Goal: Transaction & Acquisition: Obtain resource

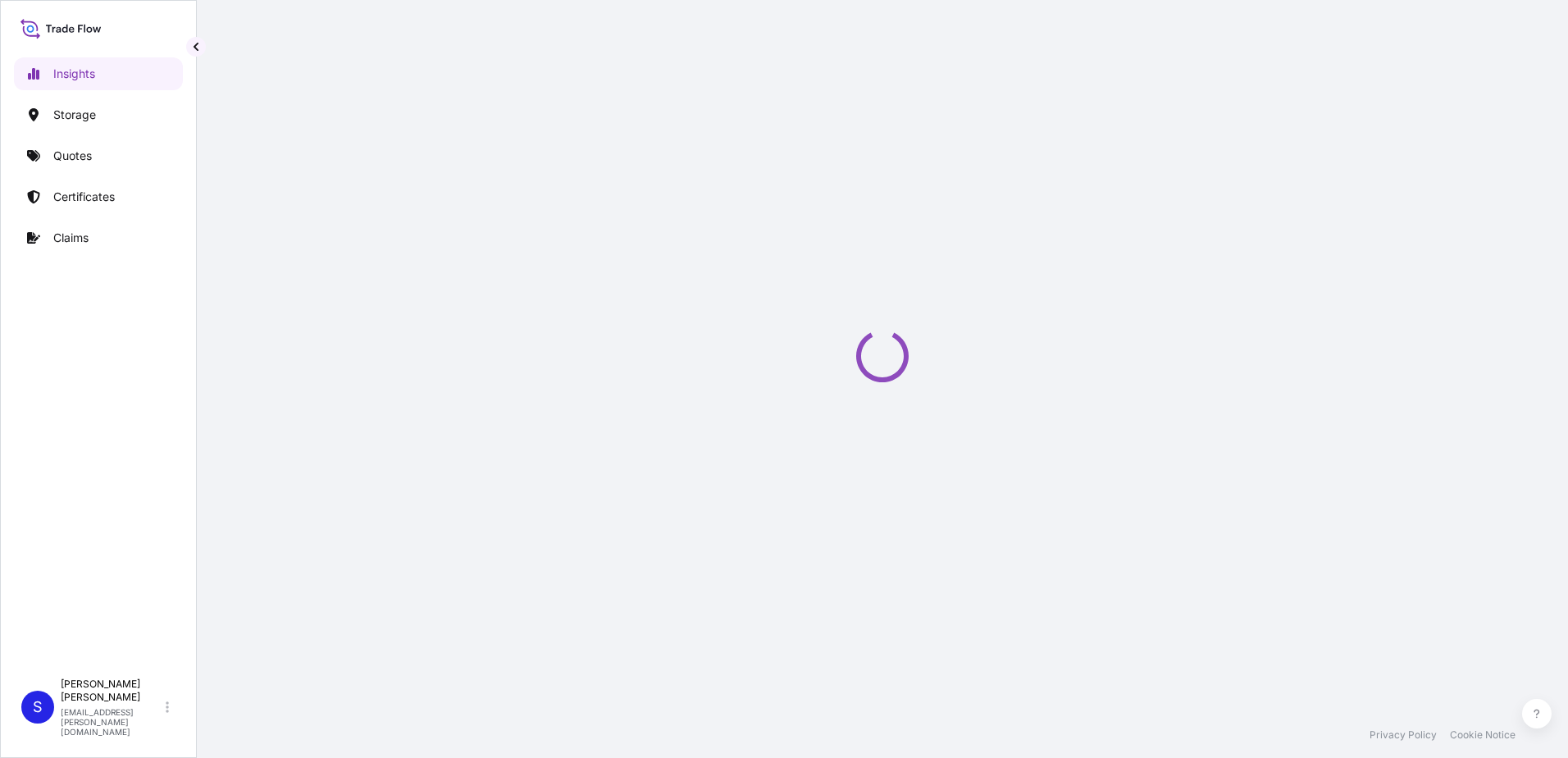
select select "2025"
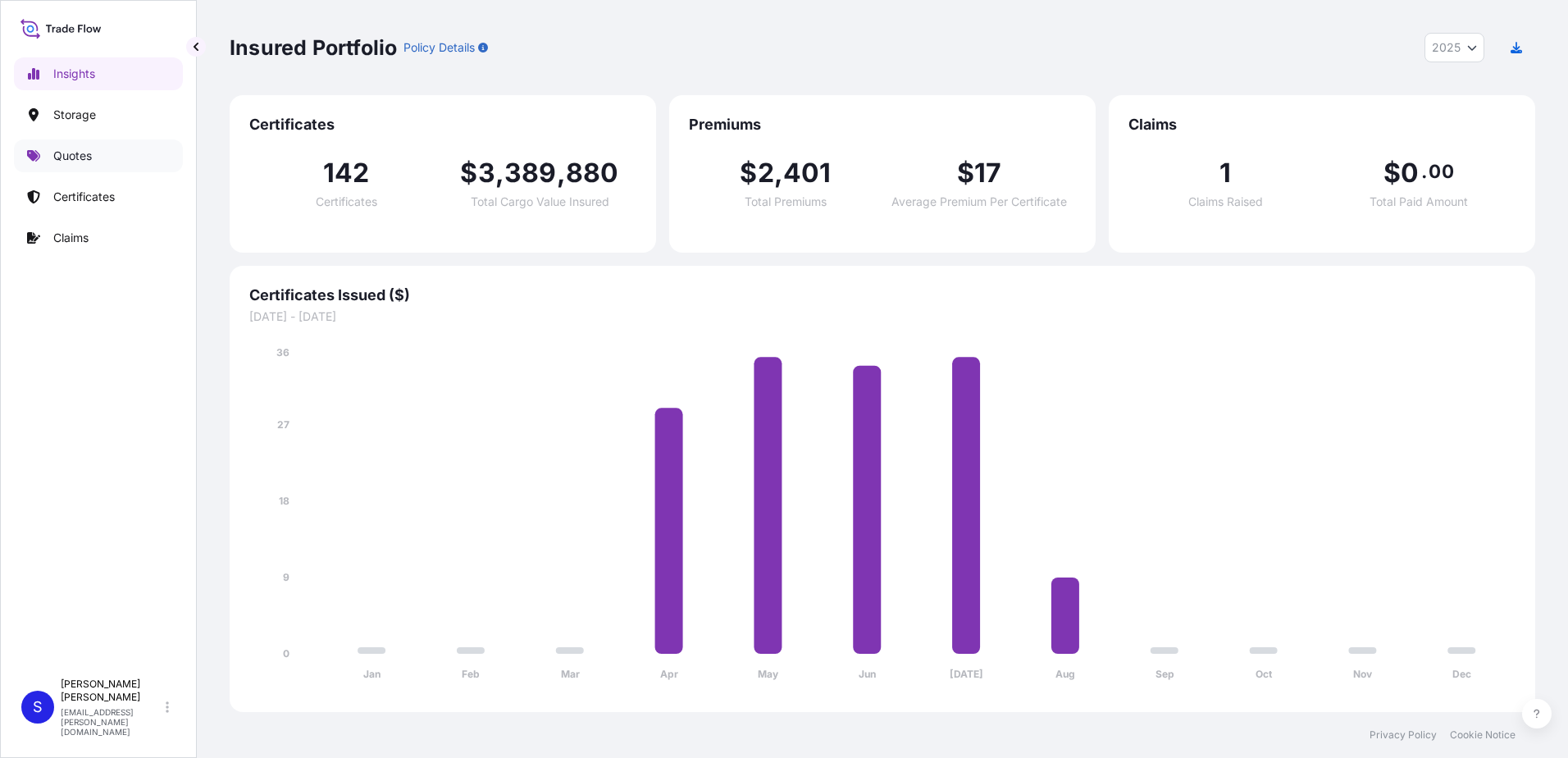
click at [91, 147] on link "Quotes" at bounding box center [98, 155] width 169 height 32
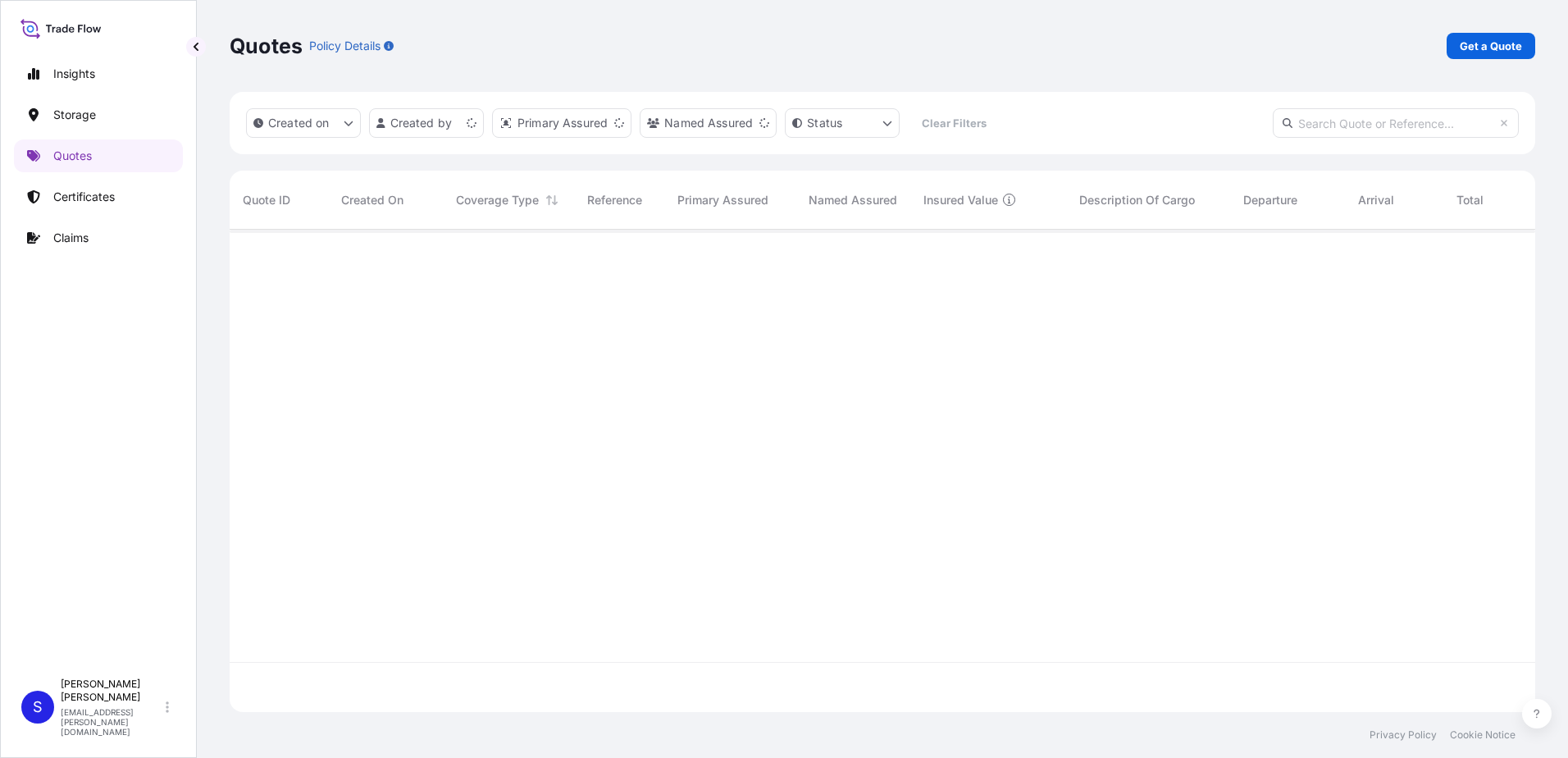
scroll to position [479, 1293]
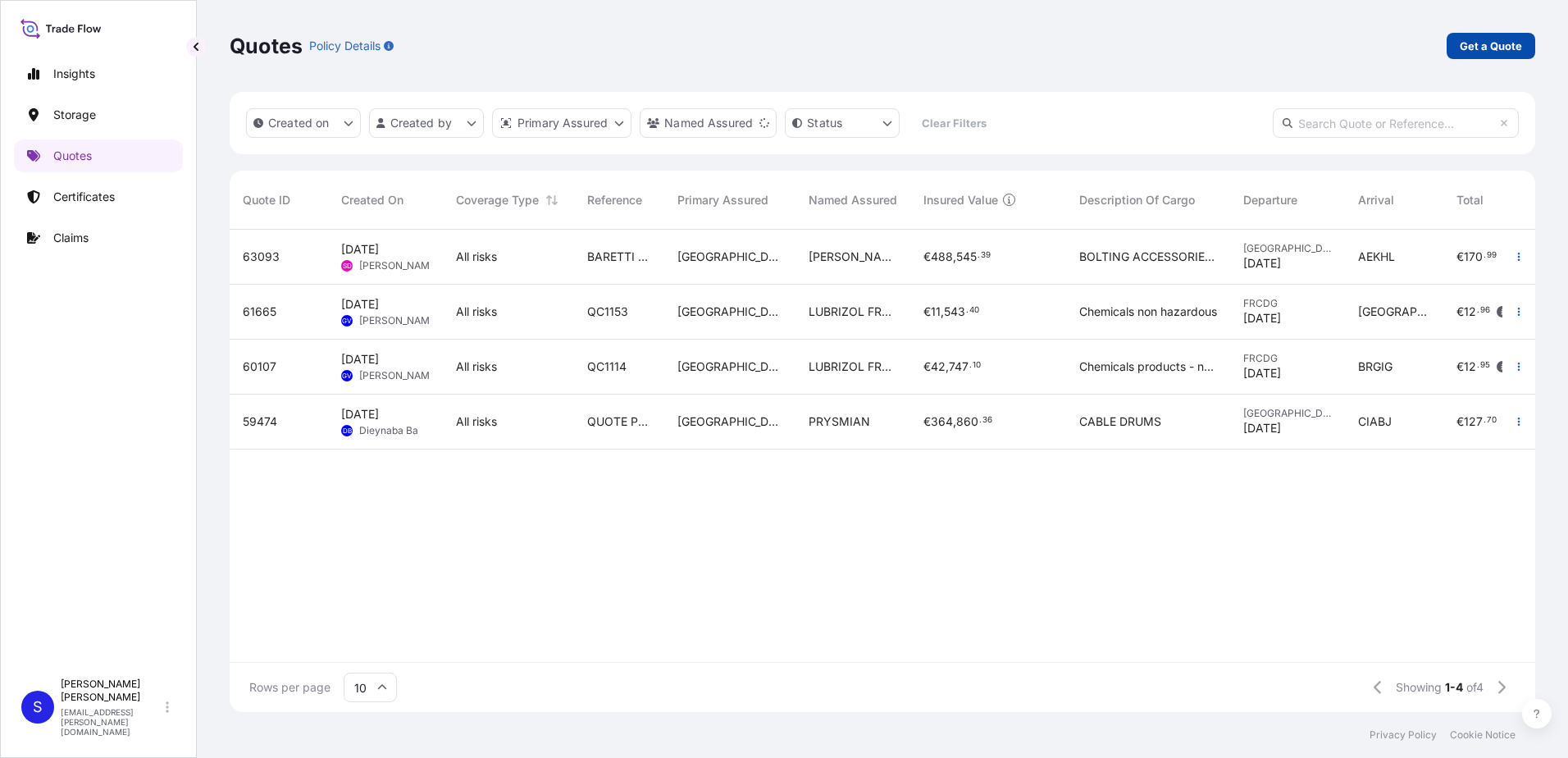
click at [1505, 39] on p "Get a Quote" at bounding box center [1490, 46] width 62 height 17
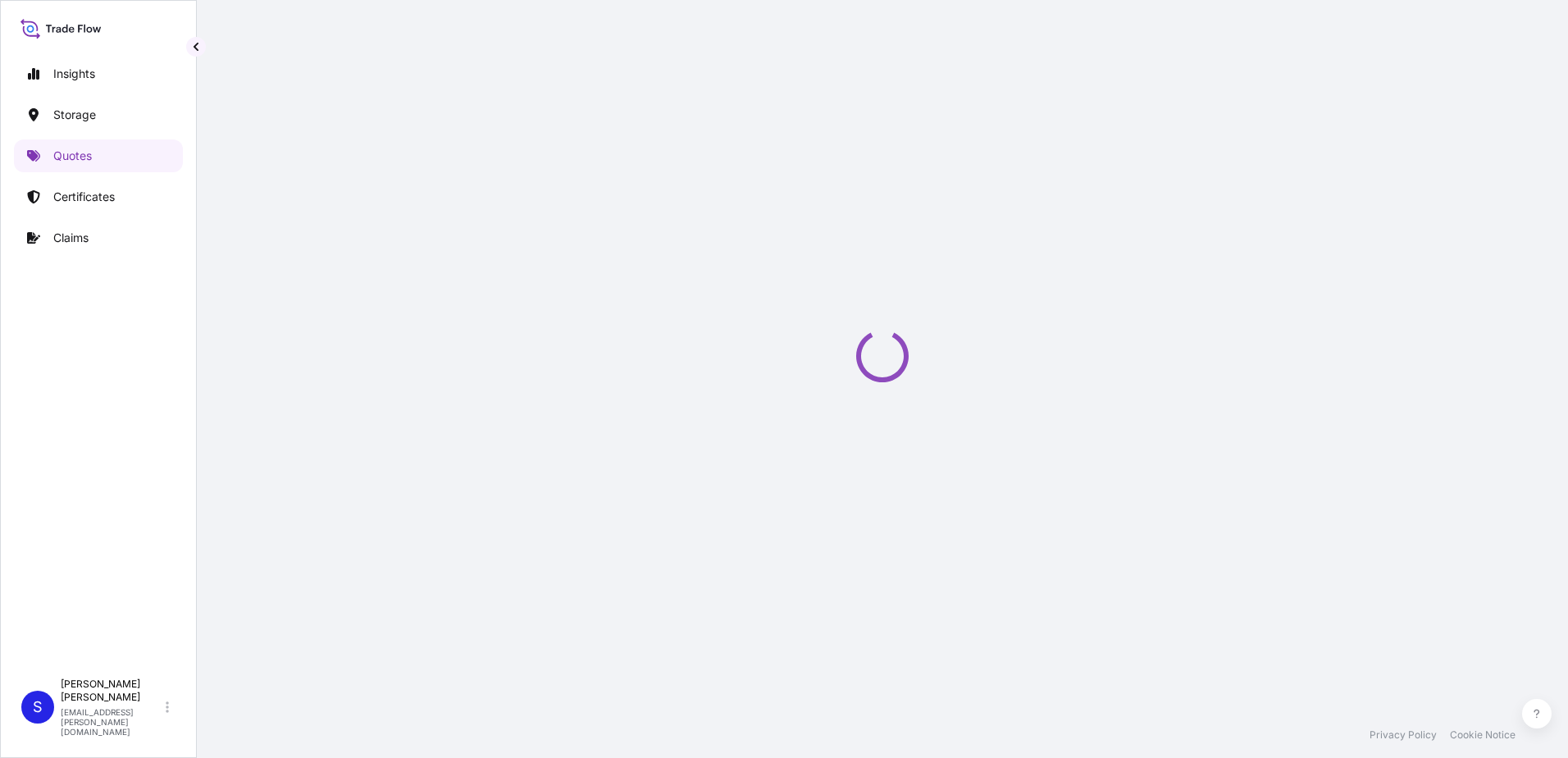
select select "Water"
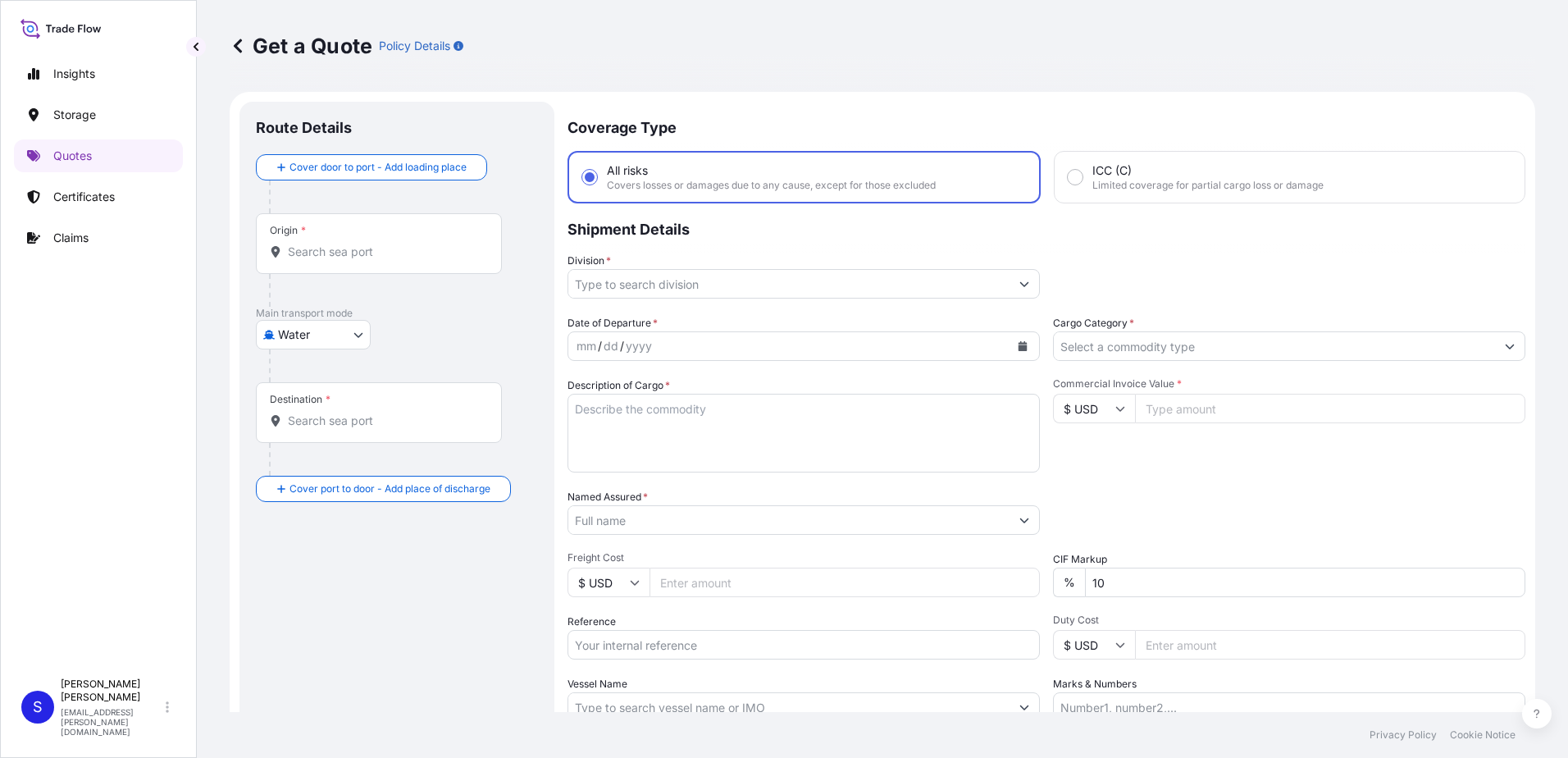
scroll to position [26, 0]
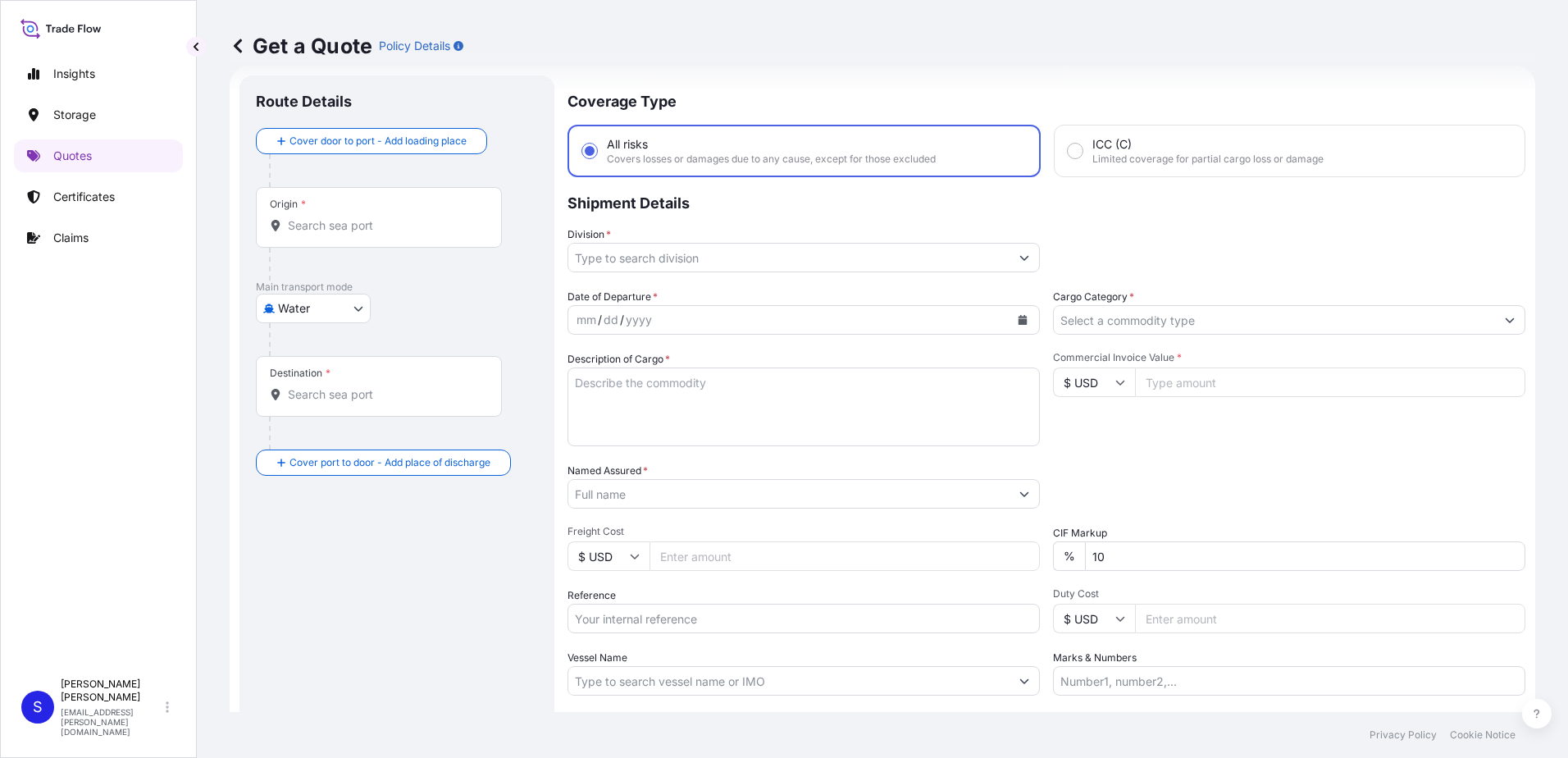
click at [359, 217] on input "Origin *" at bounding box center [384, 225] width 194 height 17
click at [373, 231] on input "Origin * Please select an origin" at bounding box center [384, 225] width 194 height 17
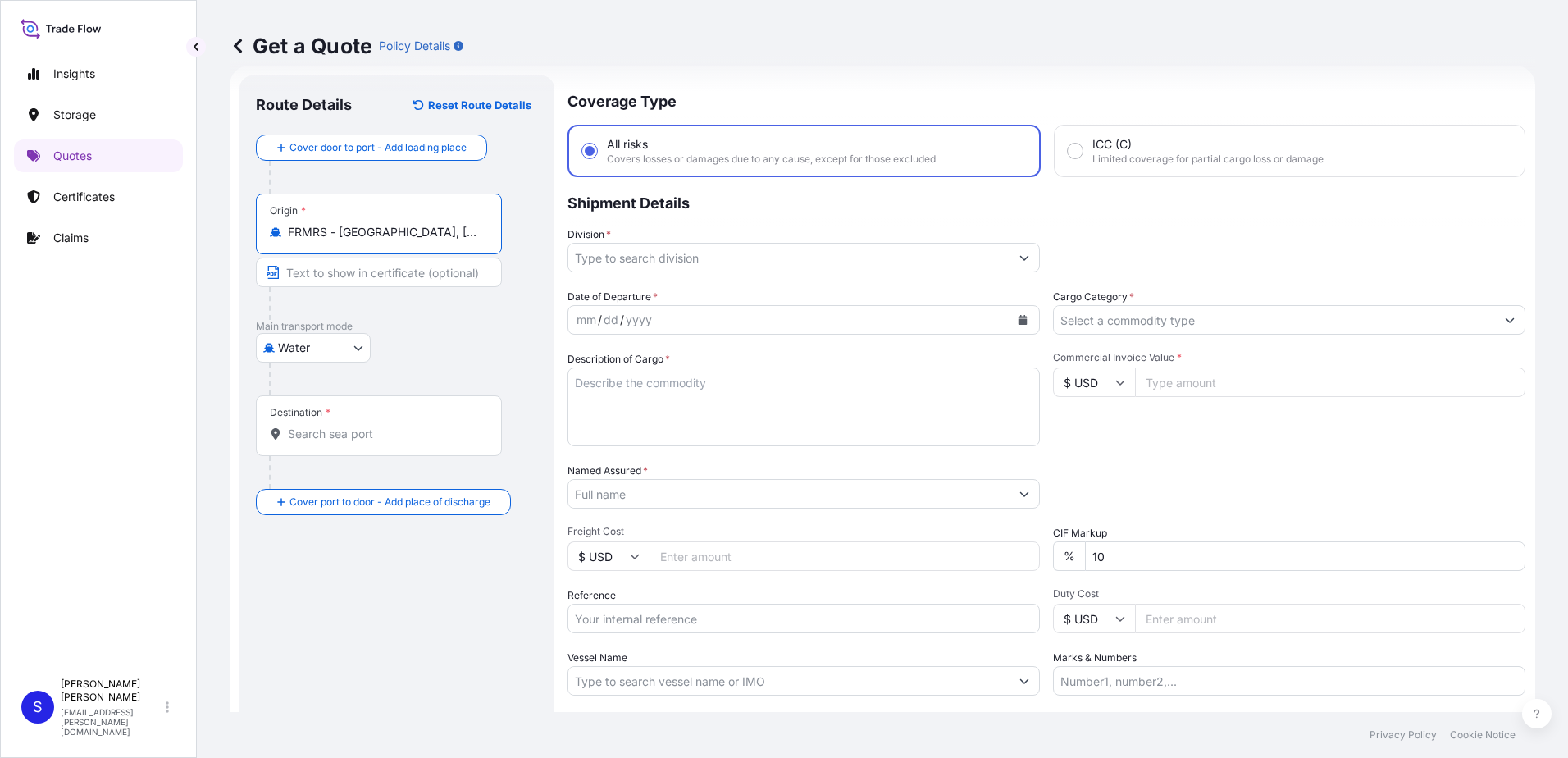
type input "FRMRS - Marseille, France"
click at [329, 433] on input "Destination *" at bounding box center [384, 434] width 194 height 17
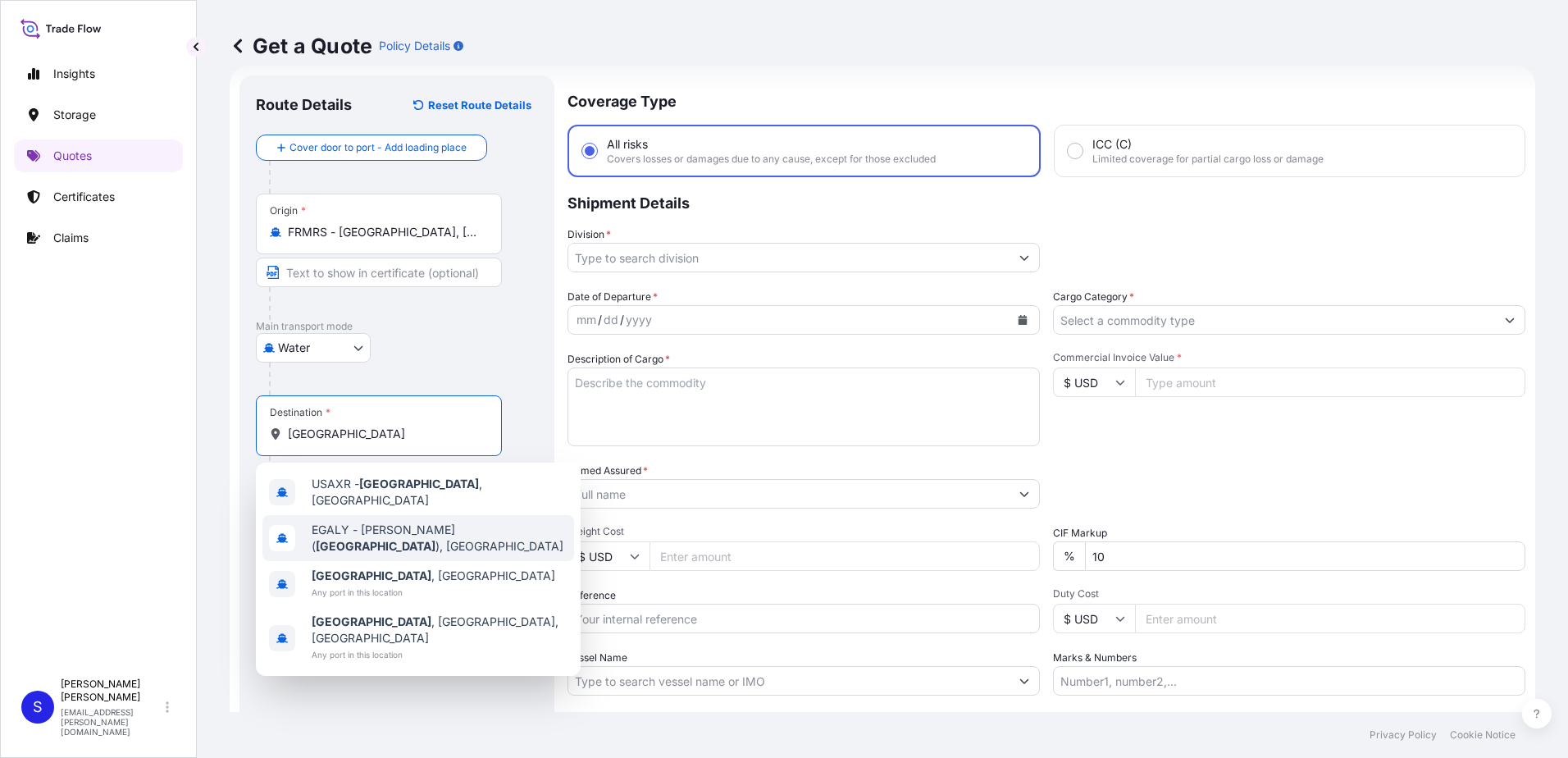
click at [331, 528] on span "EGALY - El Iskandariya ( Alexandria ), Egypt" at bounding box center [440, 537] width 256 height 32
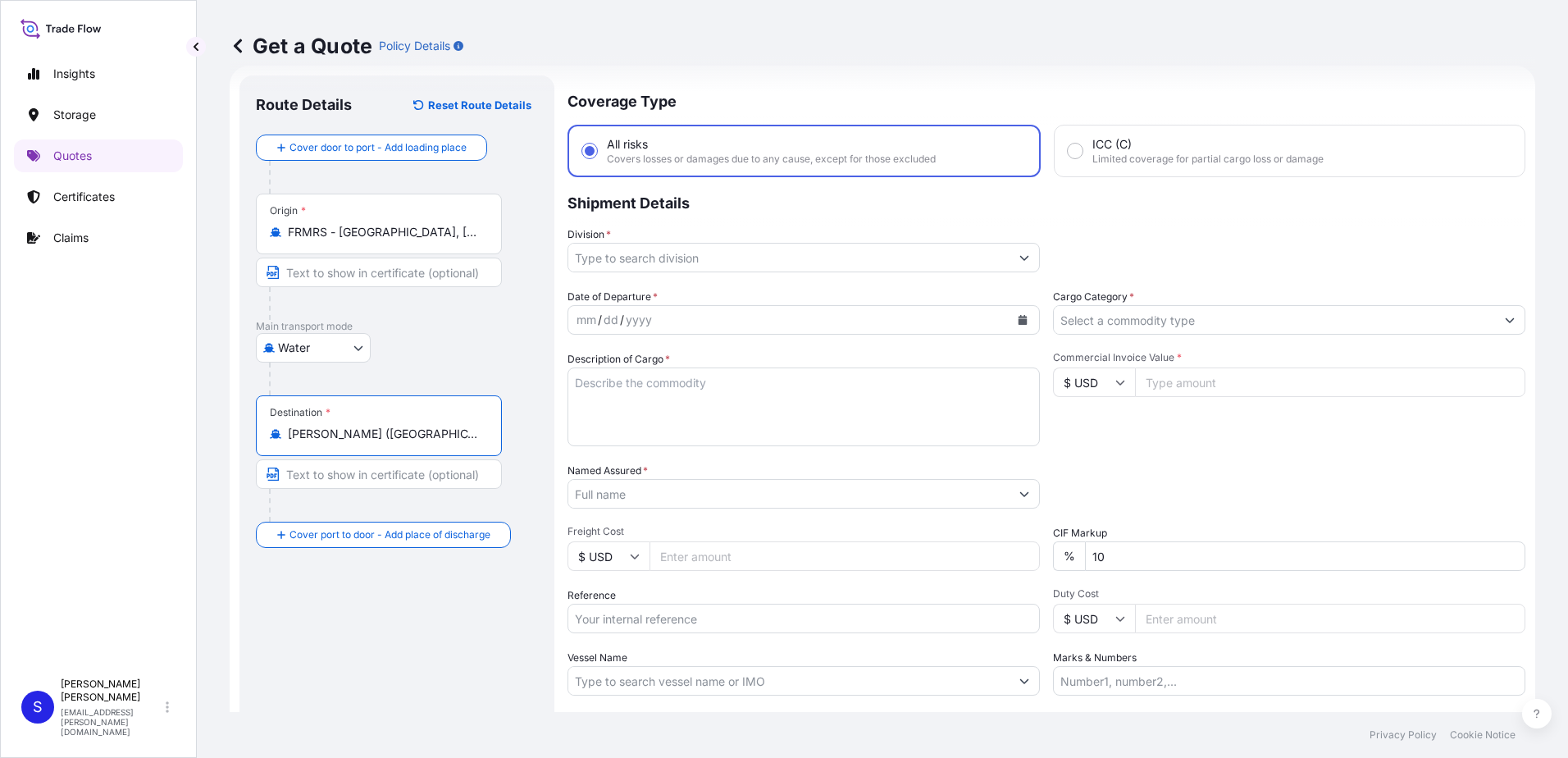
type input "EGALY - El Iskandariya (Alexandria), Egypt"
click at [352, 350] on body "Insights Storage Quotes Certificates Claims S Sacha lejeune sacha.lejeune@bdpin…" at bounding box center [784, 379] width 1568 height 758
click at [665, 259] on input "Division *" at bounding box center [789, 258] width 441 height 30
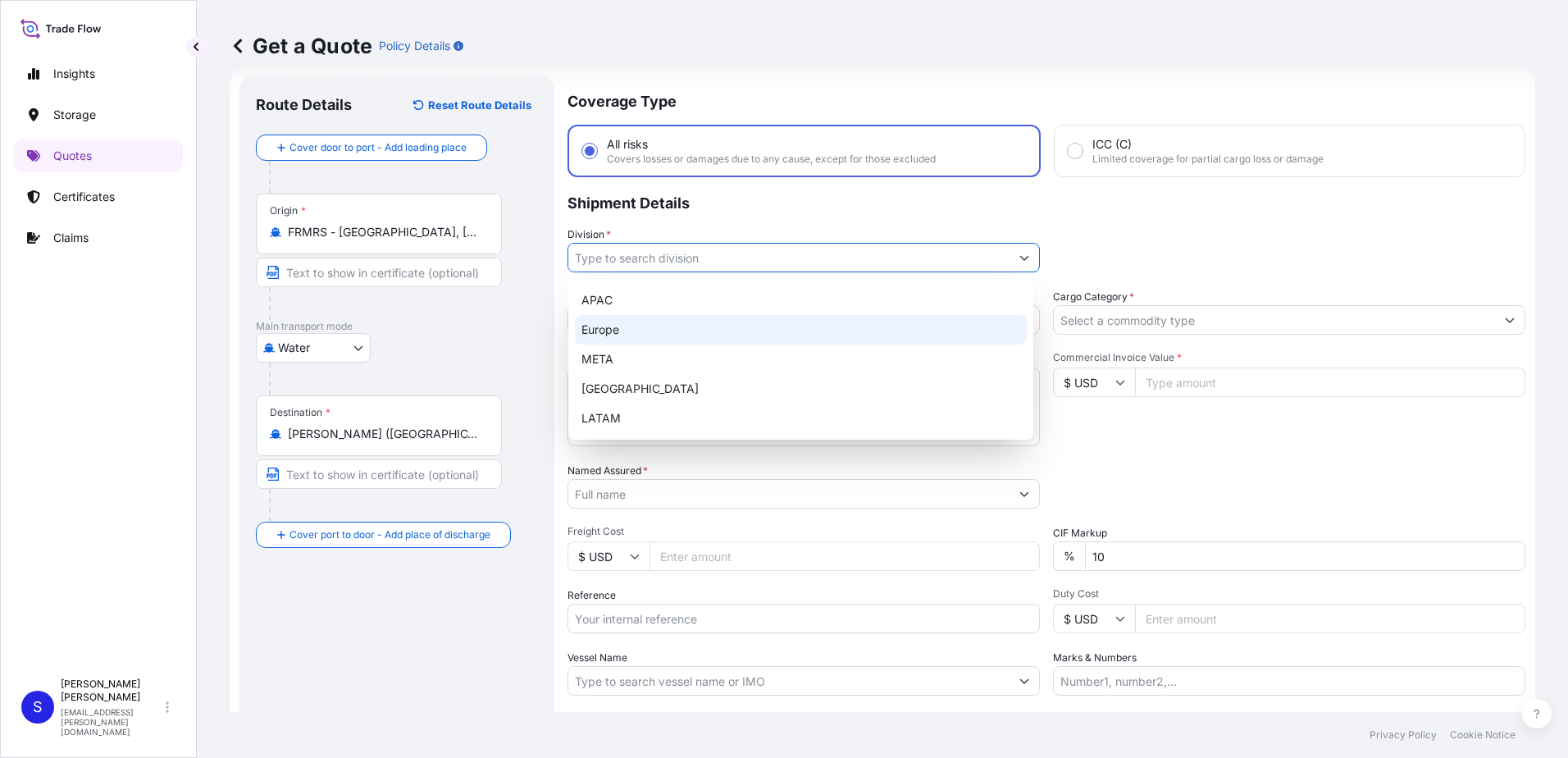
click at [606, 328] on div "Europe" at bounding box center [800, 330] width 452 height 30
type input "Europe"
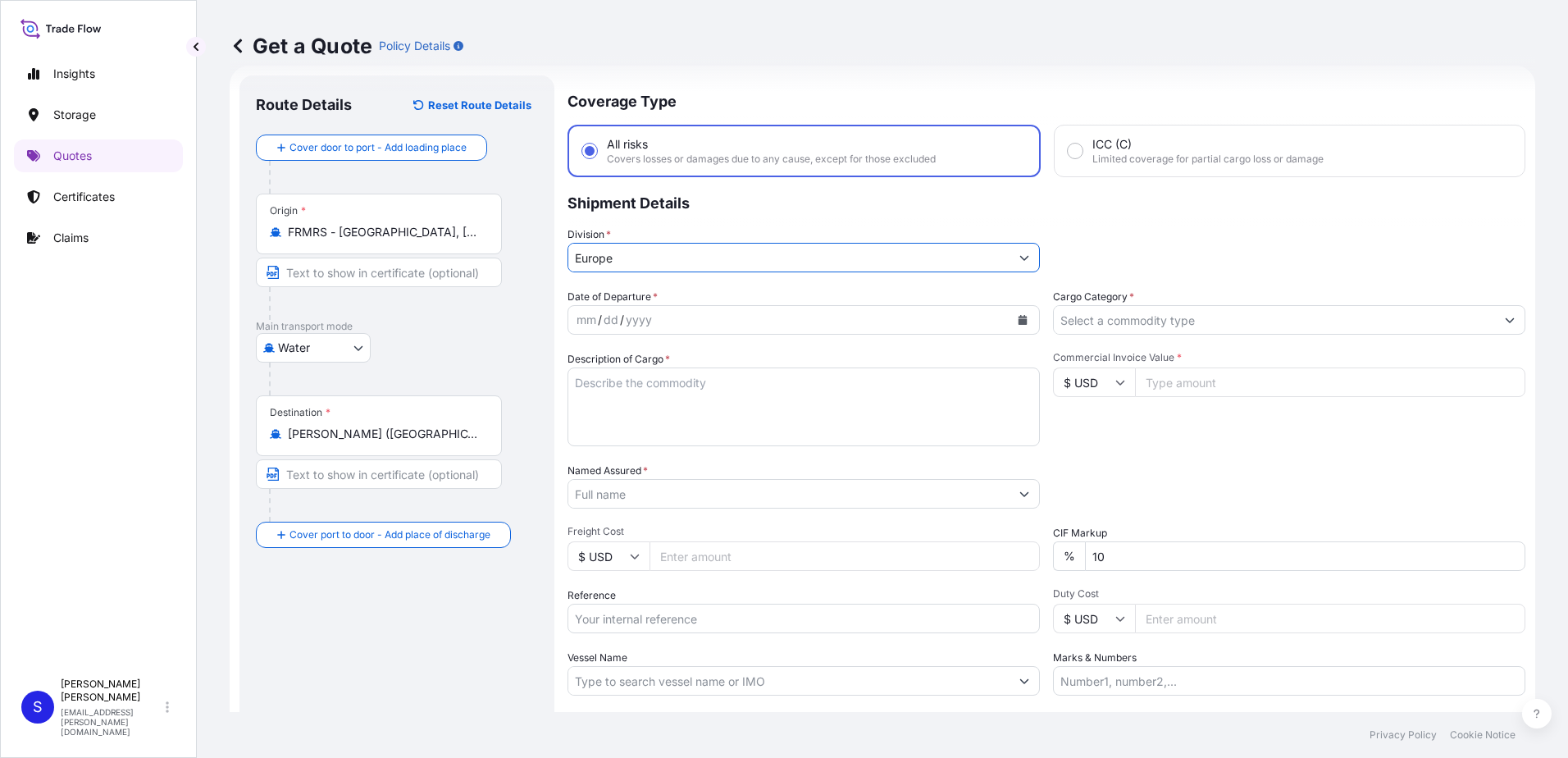
click at [1014, 315] on button "Calendar" at bounding box center [1022, 320] width 26 height 26
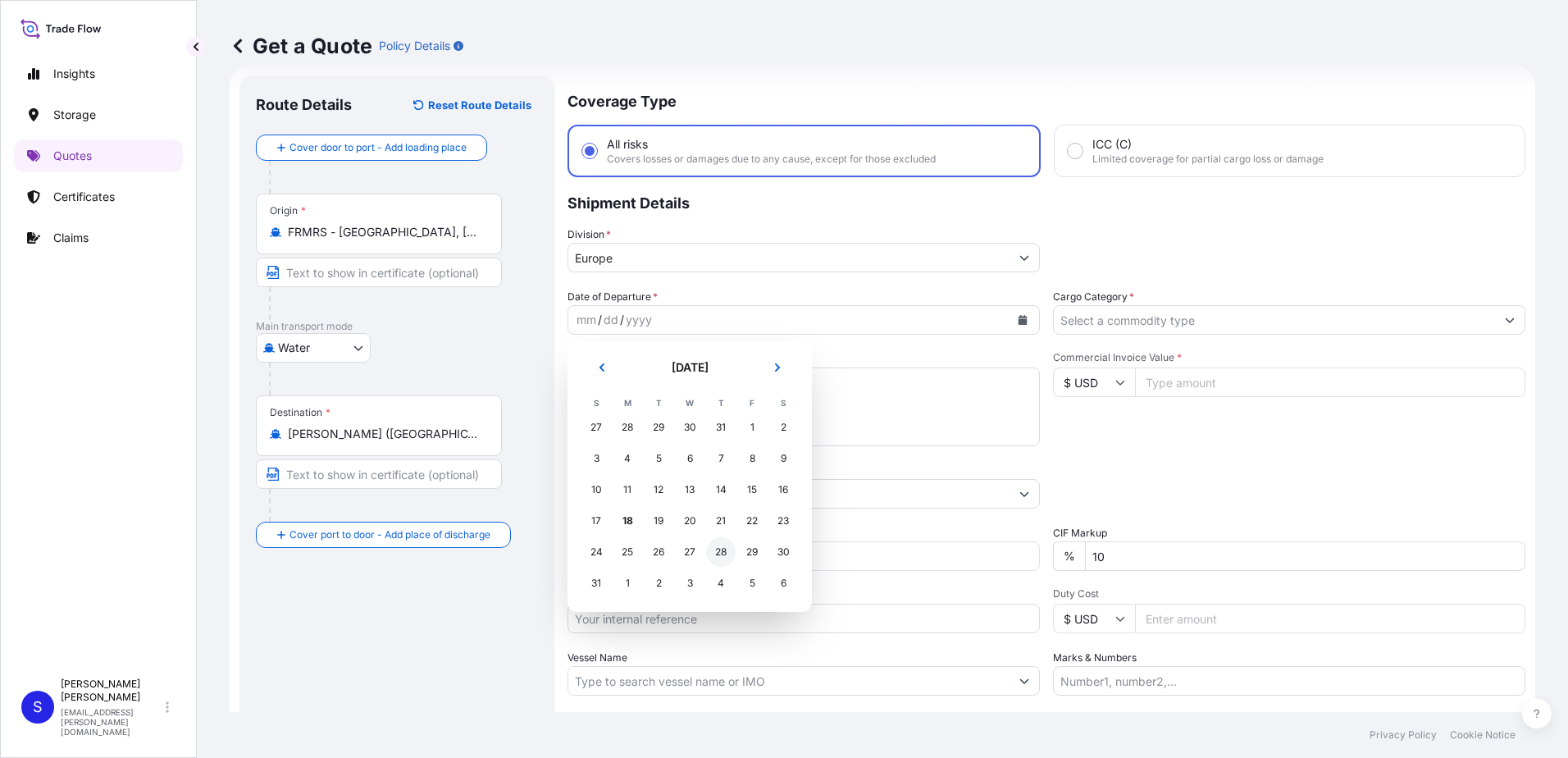
click at [720, 557] on div "28" at bounding box center [720, 552] width 30 height 30
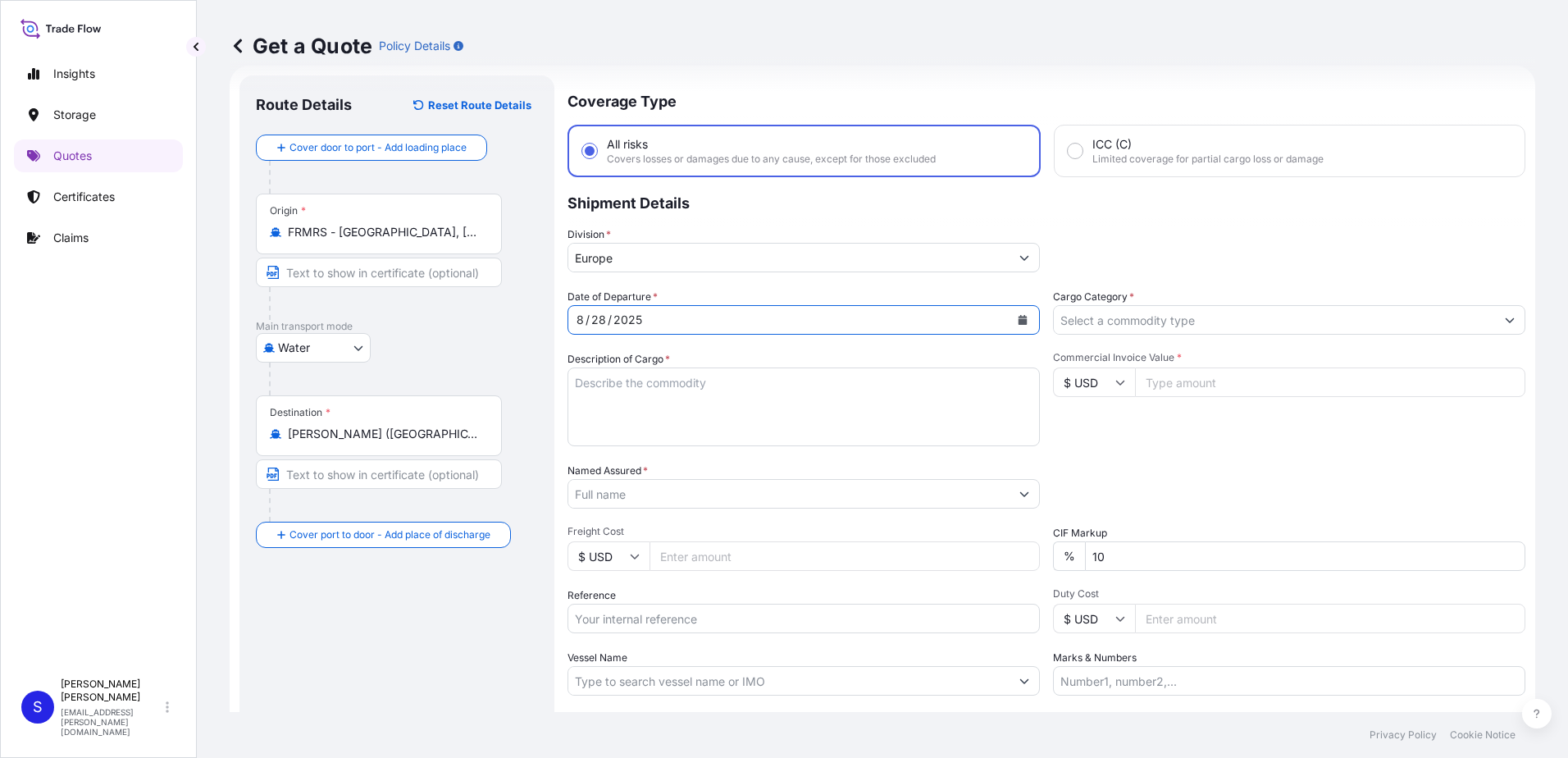
click at [1505, 319] on icon "Show suggestions" at bounding box center [1510, 320] width 9 height 5
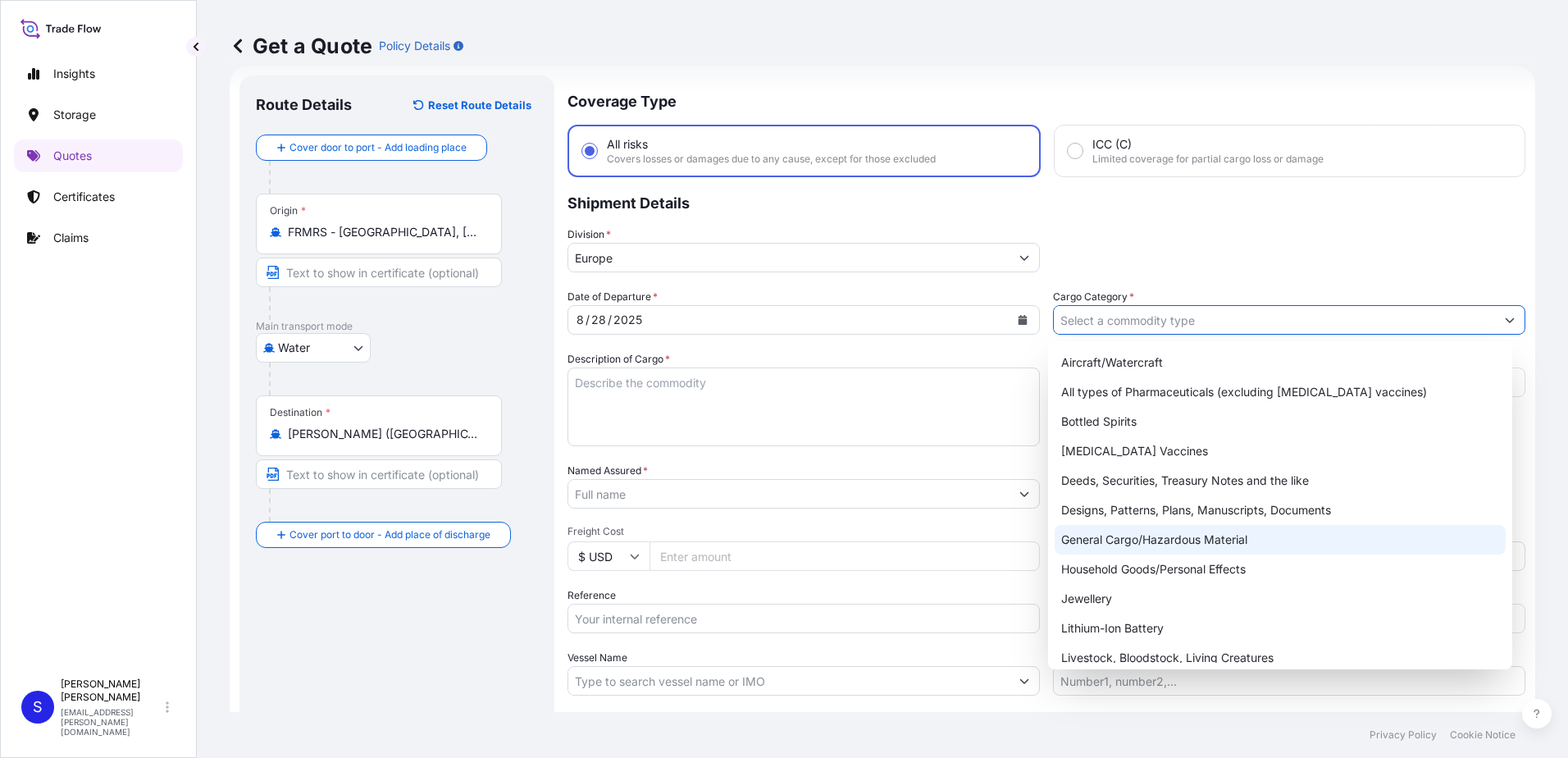
click at [1156, 536] on div "General Cargo/Hazardous Material" at bounding box center [1280, 540] width 452 height 30
type input "General Cargo/Hazardous Material"
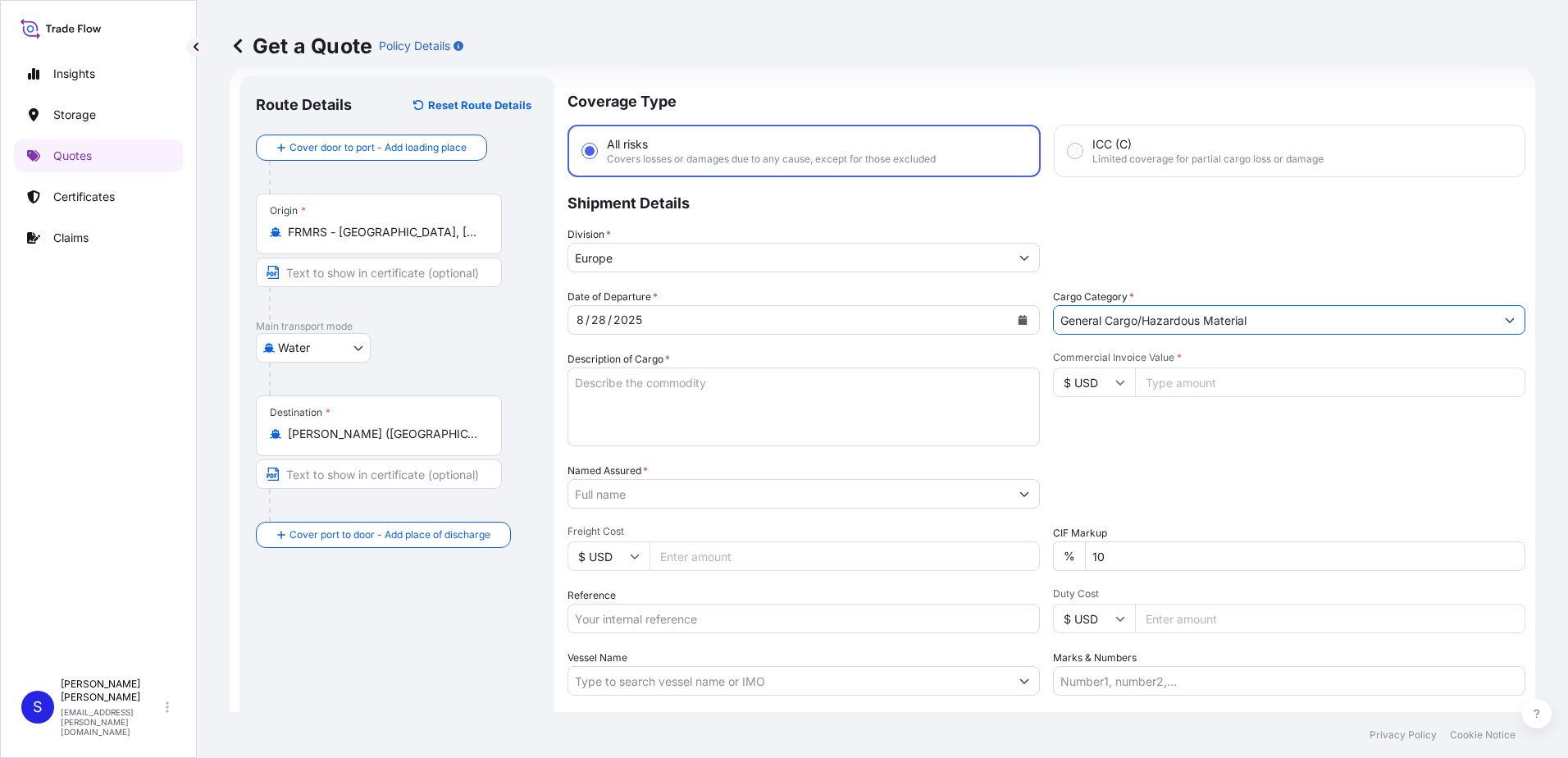
click at [726, 379] on textarea "Description of Cargo *" at bounding box center [803, 406] width 472 height 79
click at [668, 395] on textarea "Description of Cargo *" at bounding box center [803, 406] width 472 height 79
paste textarea "XM PMX-1503 FLUID 2 PAL"
drag, startPoint x: 688, startPoint y: 382, endPoint x: 859, endPoint y: 375, distance: 171.1
click at [859, 375] on textarea "XM PMX-1503 FLUID 2 PAL" at bounding box center [803, 406] width 472 height 79
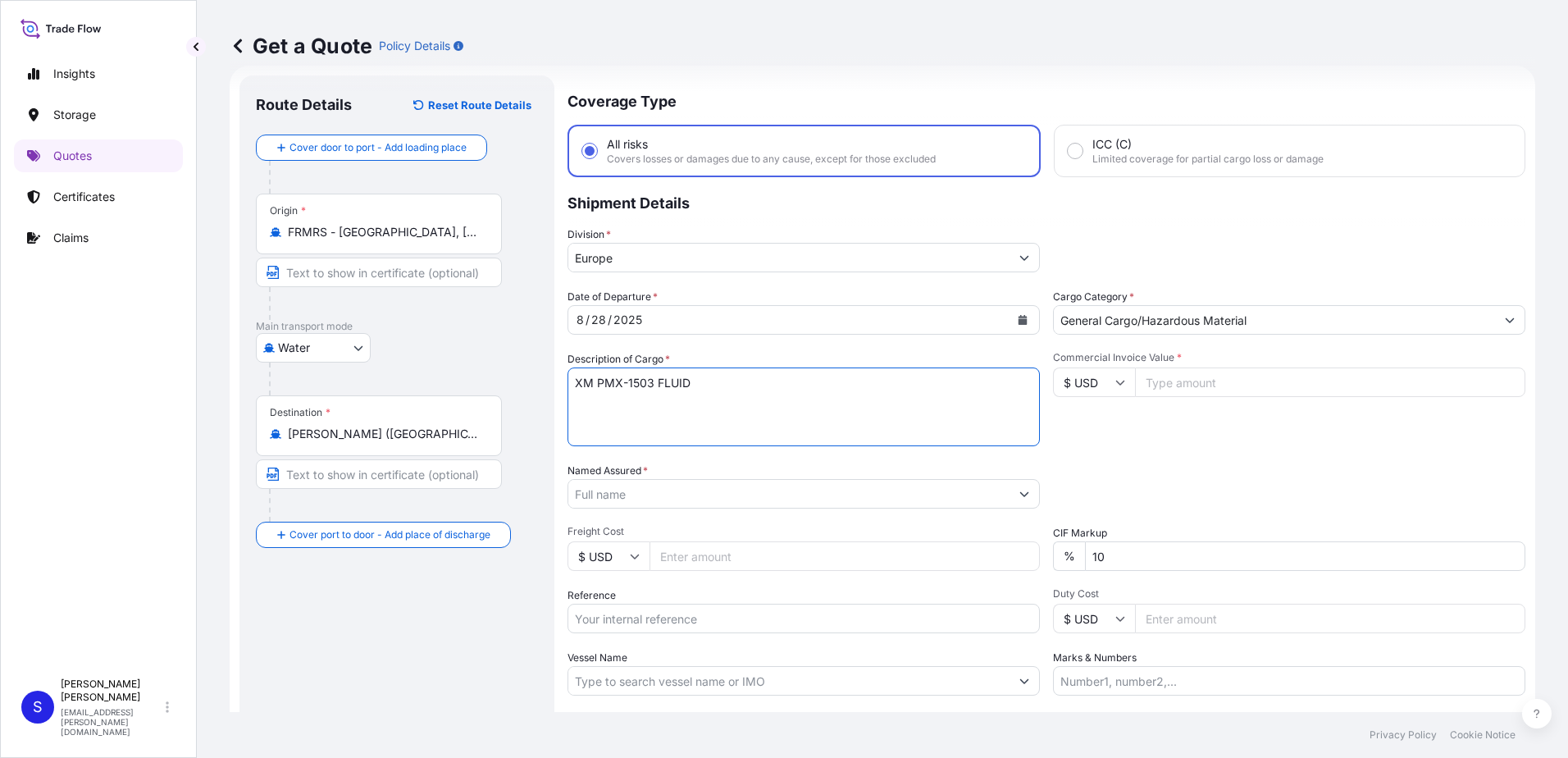
type textarea "XM PMX-1503 FLUID"
click at [1105, 383] on input "$ USD" at bounding box center [1093, 382] width 82 height 30
click at [1088, 425] on div "€ EUR" at bounding box center [1088, 428] width 69 height 32
type input "€ EUR"
click at [1193, 379] on input "Commercial Invoice Value *" at bounding box center [1330, 382] width 390 height 30
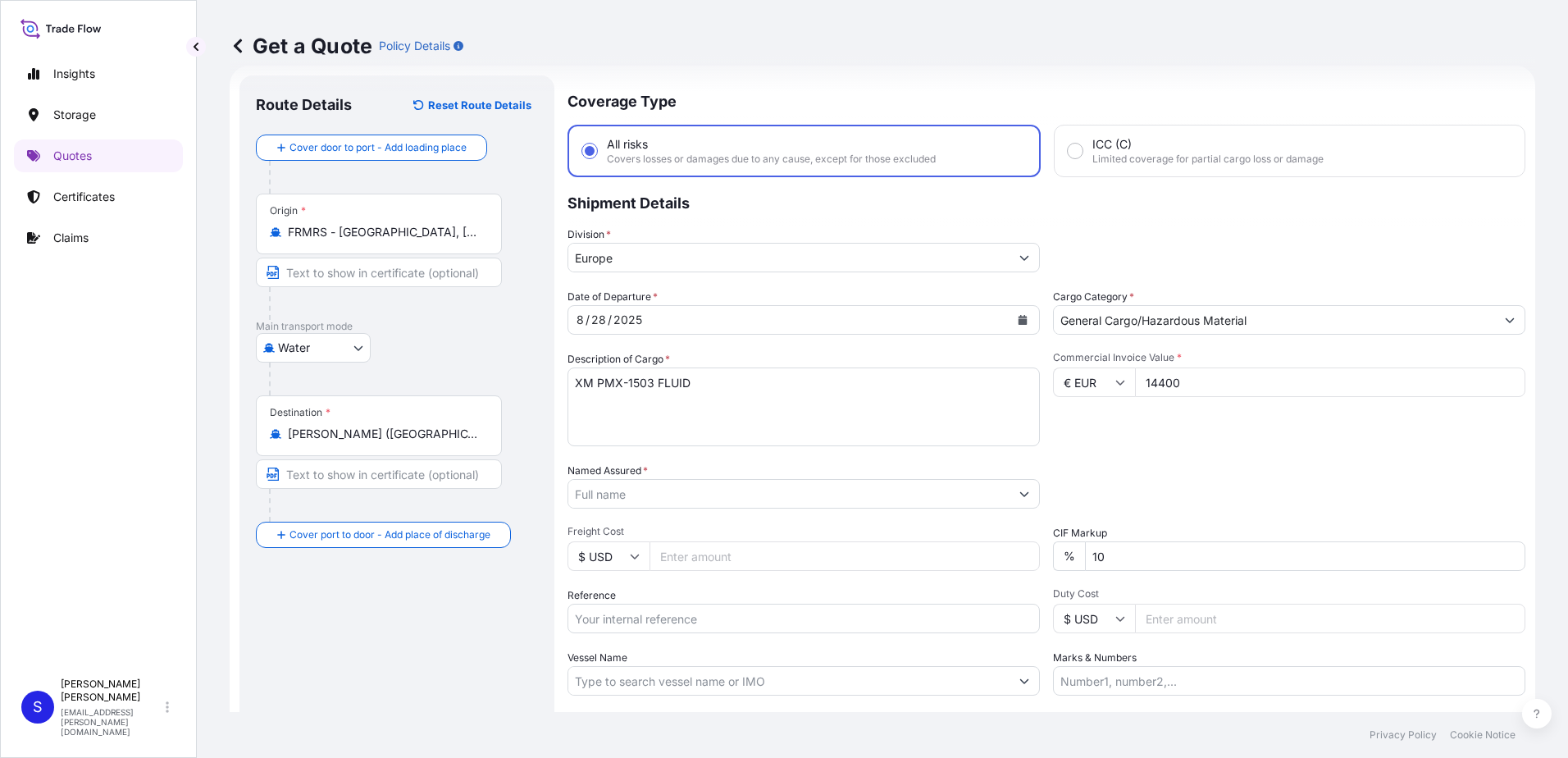
type input "14400"
click at [1101, 446] on div "Date of Departure * 8 / 28 / 2025 Cargo Category * General Cargo/Hazardous Mate…" at bounding box center [1046, 492] width 958 height 407
click at [787, 491] on input "Named Assured *" at bounding box center [789, 494] width 441 height 30
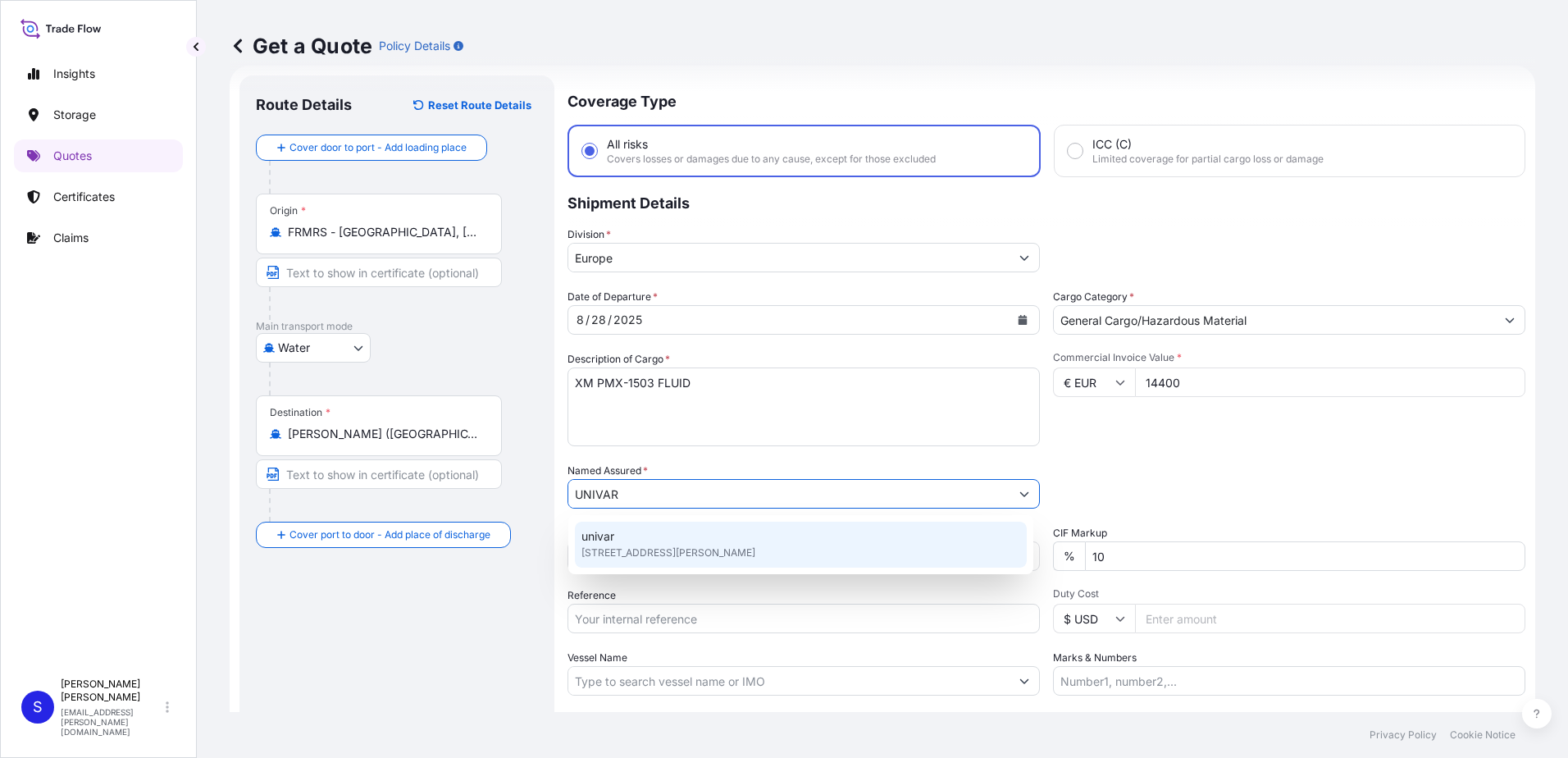
click at [685, 545] on span "3 Rue Franklin, 93100, Montreuil, France" at bounding box center [668, 553] width 173 height 17
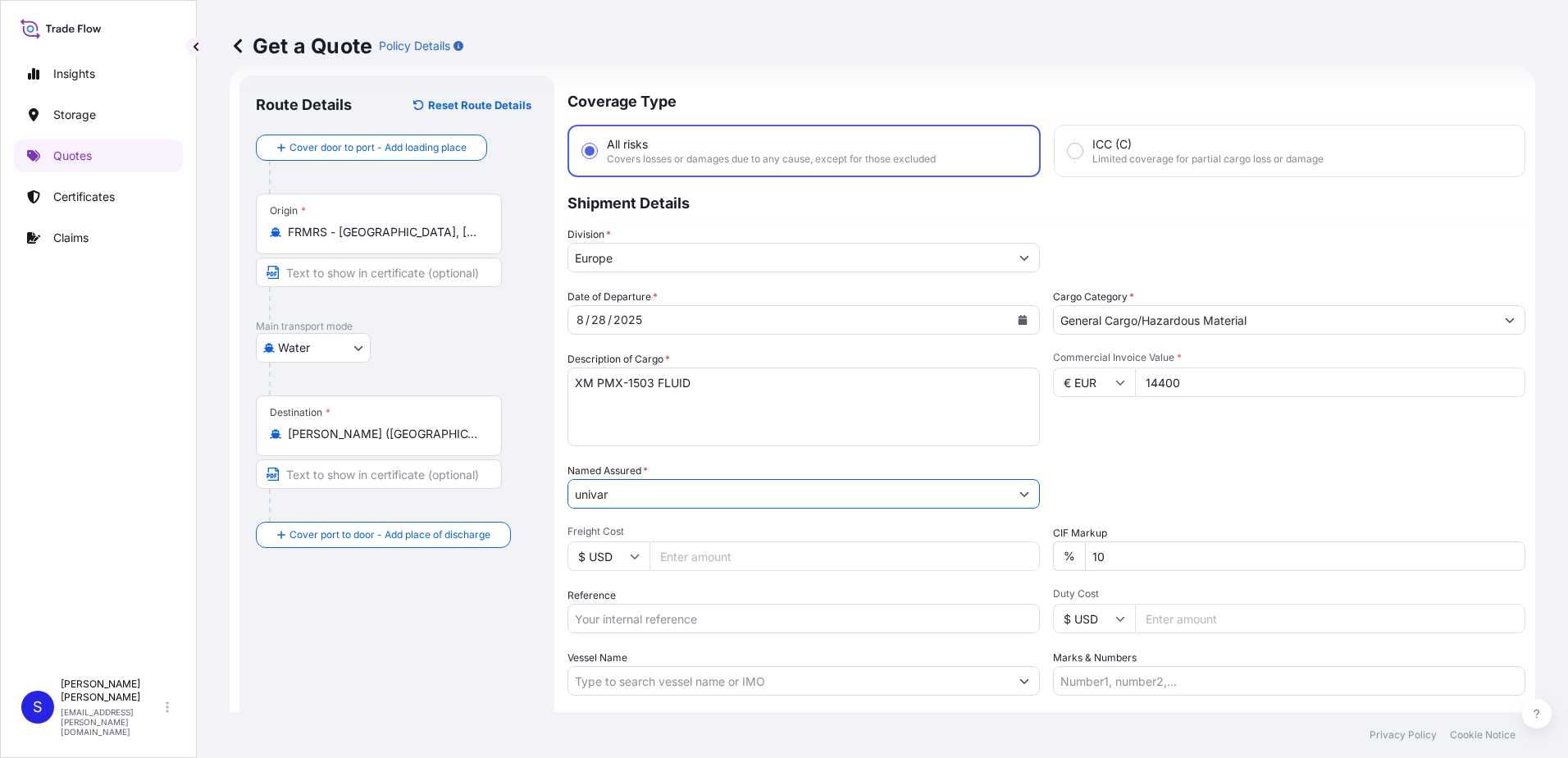
type input "univar"
click at [1270, 471] on div "Packing Category Type to search a container mode Please select a primary mode o…" at bounding box center [1288, 486] width 472 height 46
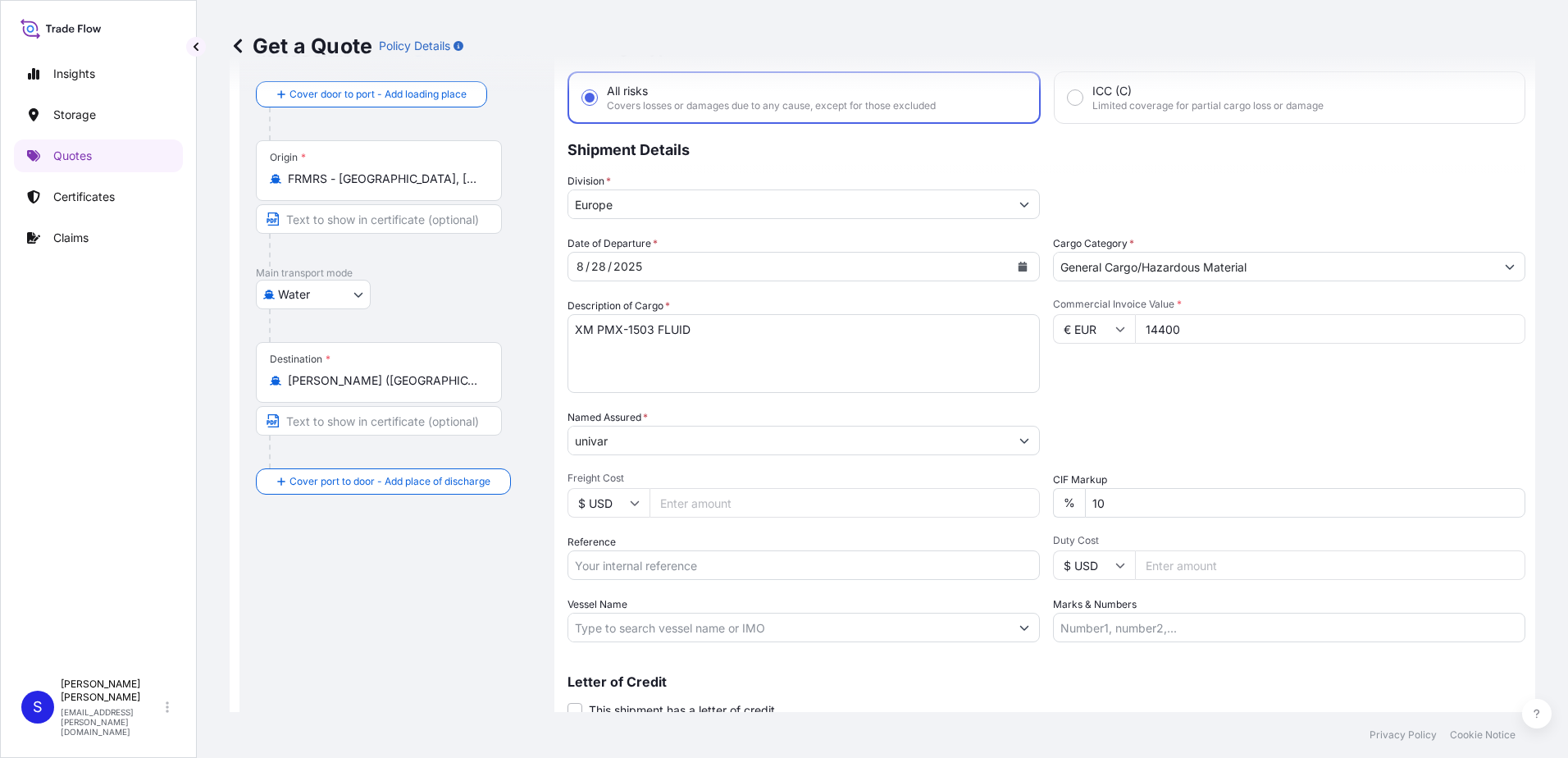
scroll to position [109, 0]
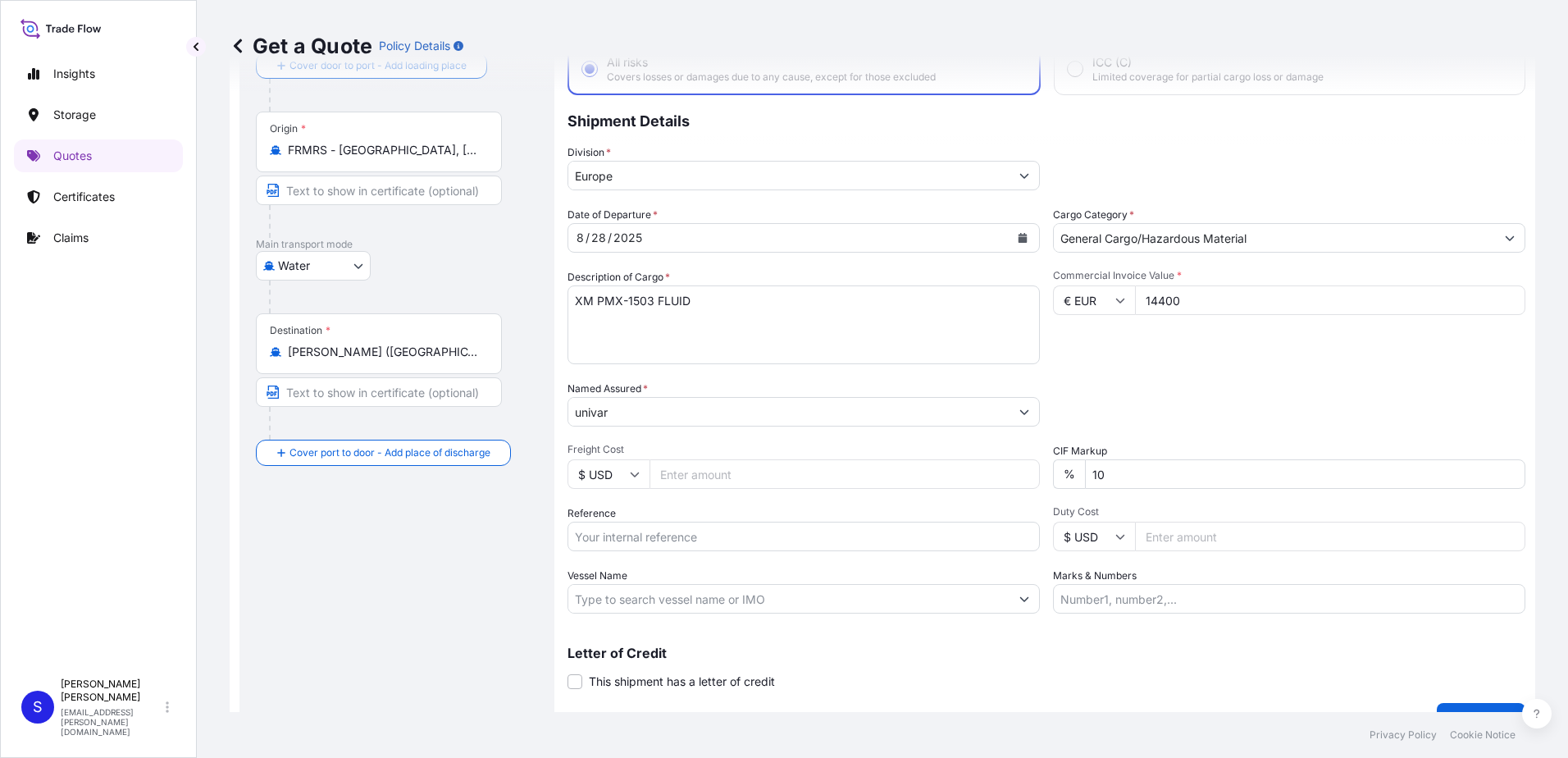
click at [704, 419] on input "univar" at bounding box center [789, 412] width 441 height 30
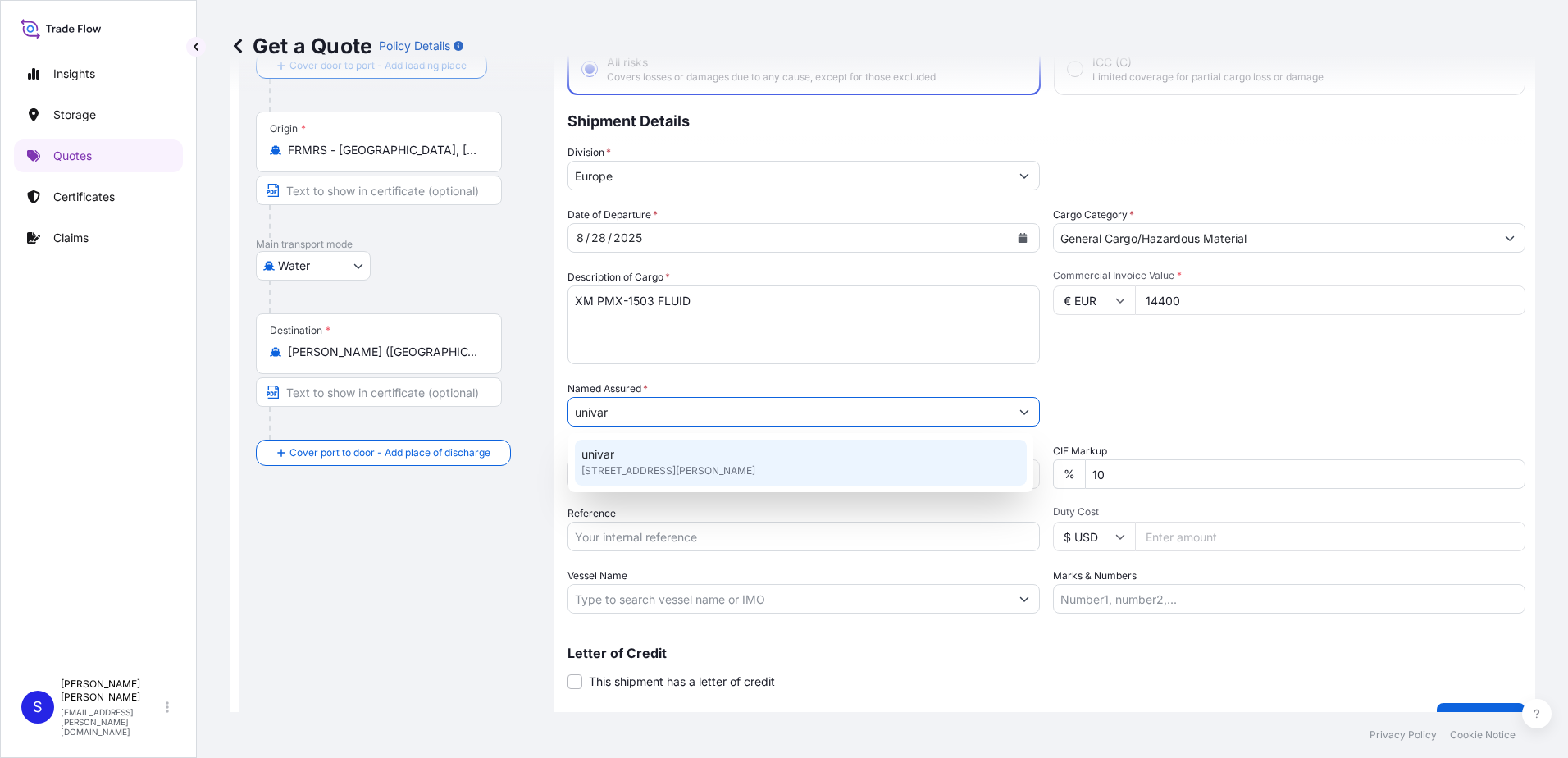
click at [617, 471] on span "3 Rue Franklin, 93100, Montreuil, France" at bounding box center [668, 471] width 173 height 17
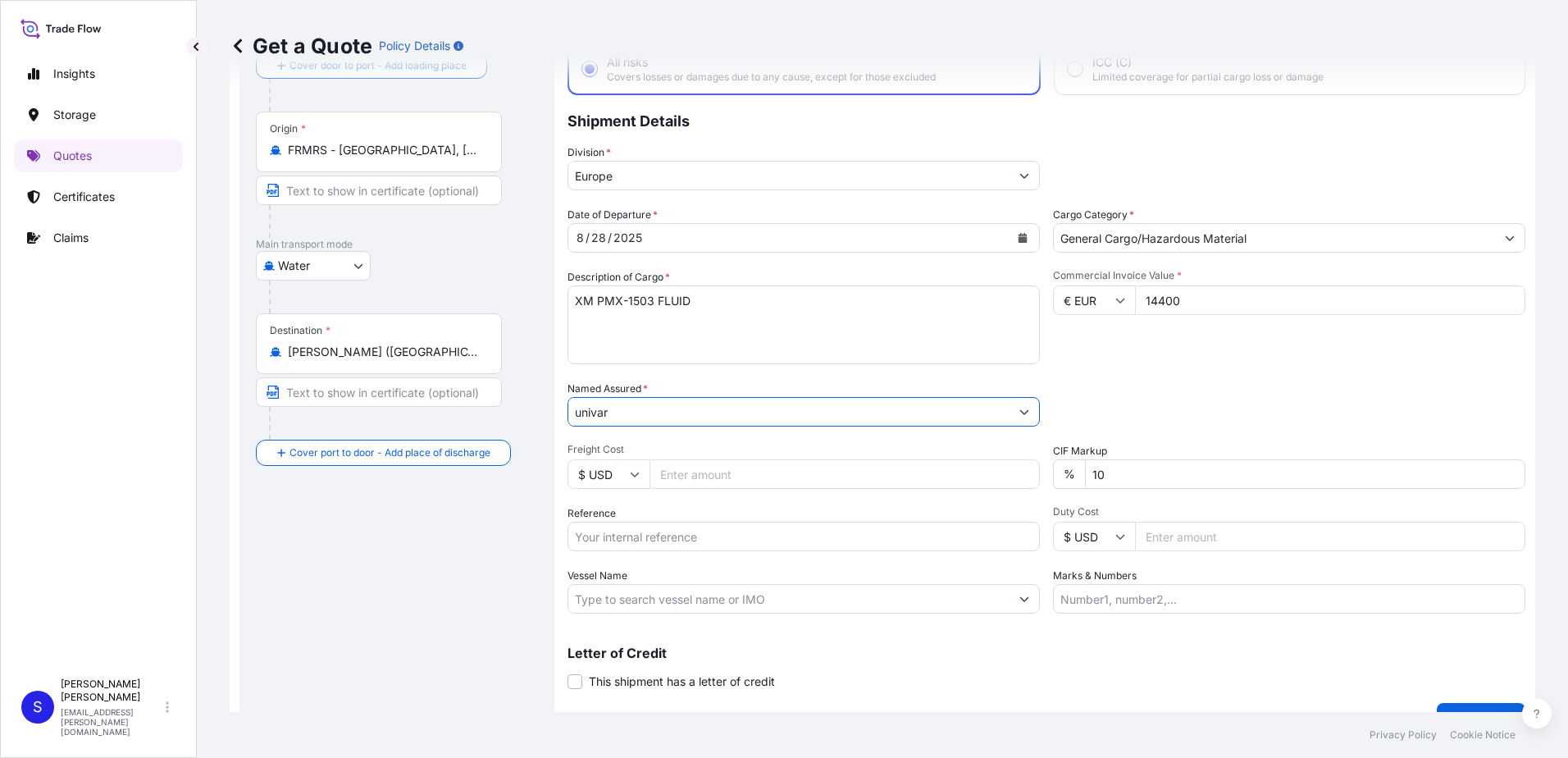
click at [768, 469] on input "Freight Cost" at bounding box center [844, 474] width 390 height 30
click at [632, 482] on input "$ USD" at bounding box center [608, 474] width 82 height 30
click at [612, 516] on div "€ EUR" at bounding box center [608, 520] width 69 height 32
type input "€ EUR"
click at [704, 482] on input "Freight Cost" at bounding box center [844, 474] width 390 height 30
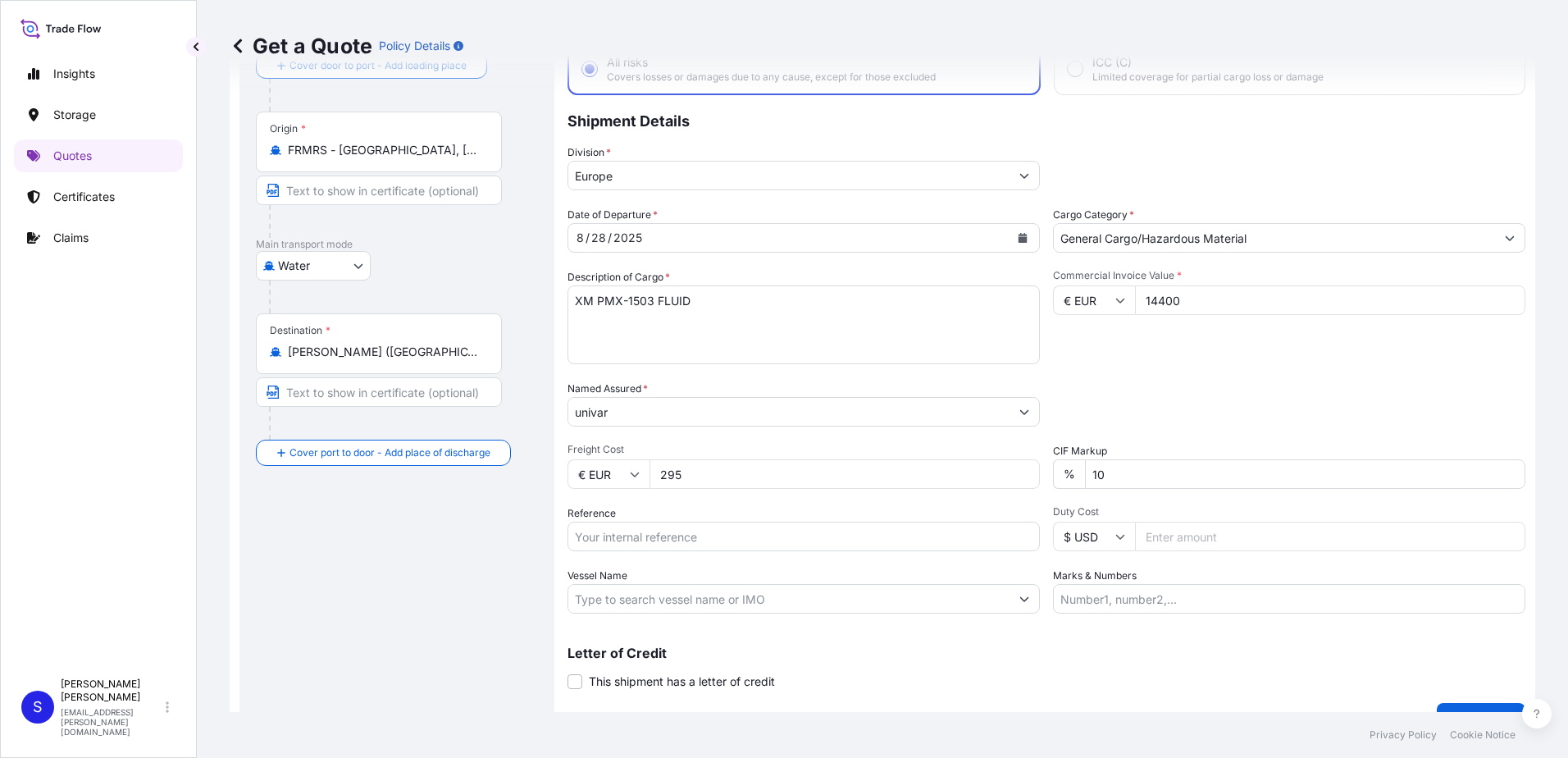
type input "295"
click at [1164, 414] on div "Packing Category Type to search a container mode Please select a primary mode o…" at bounding box center [1288, 404] width 472 height 46
click at [696, 545] on input "Reference" at bounding box center [803, 536] width 472 height 30
click at [701, 531] on input "Reference" at bounding box center [803, 536] width 472 height 30
paste input "FR1225538902"
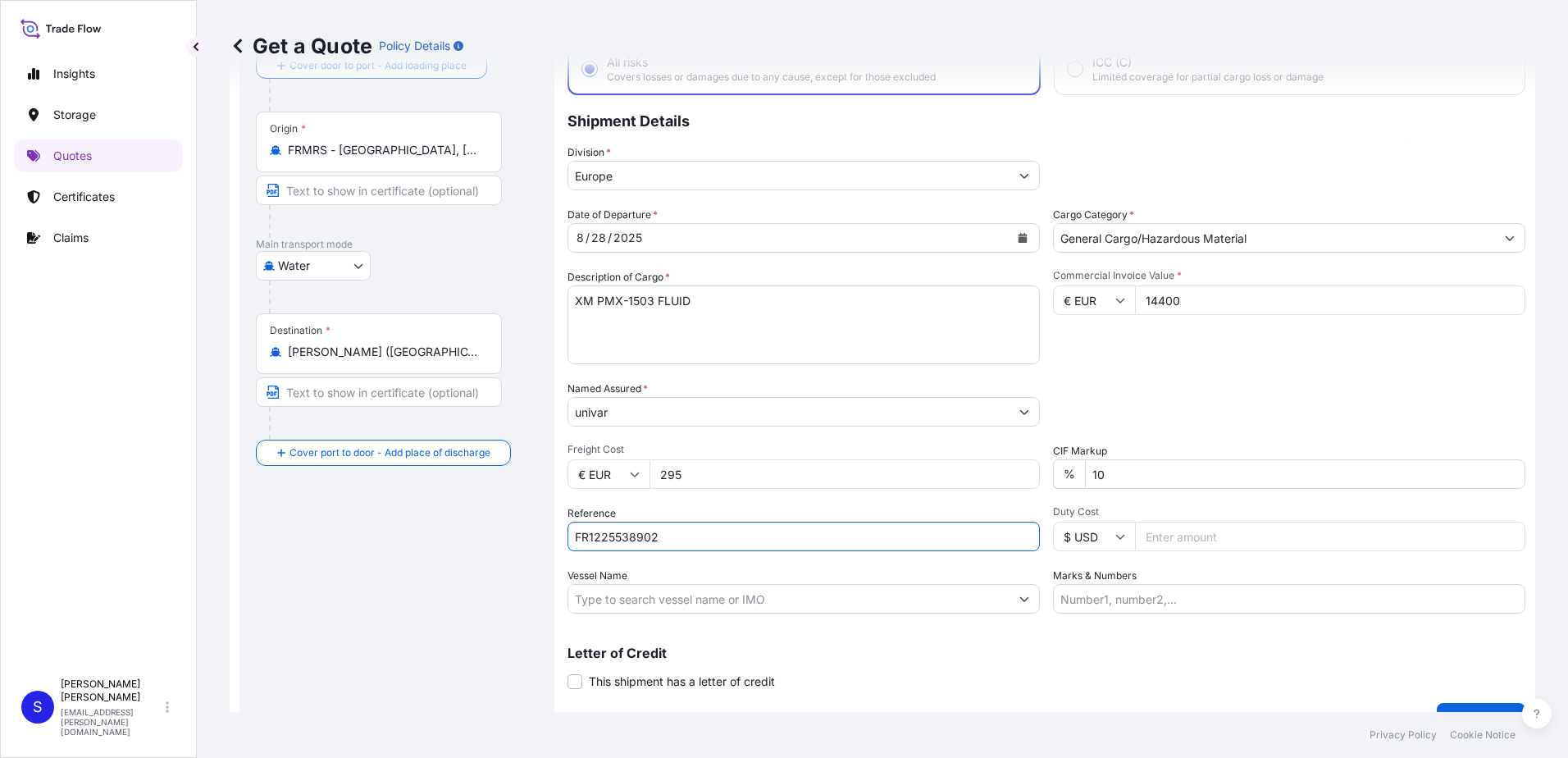
type input "FR1225538902"
click at [1154, 511] on span "Duty Cost" at bounding box center [1288, 512] width 472 height 13
click at [1154, 521] on input "Duty Cost" at bounding box center [1330, 536] width 390 height 30
click at [1151, 536] on input "Duty Cost" at bounding box center [1330, 536] width 390 height 30
type input "1"
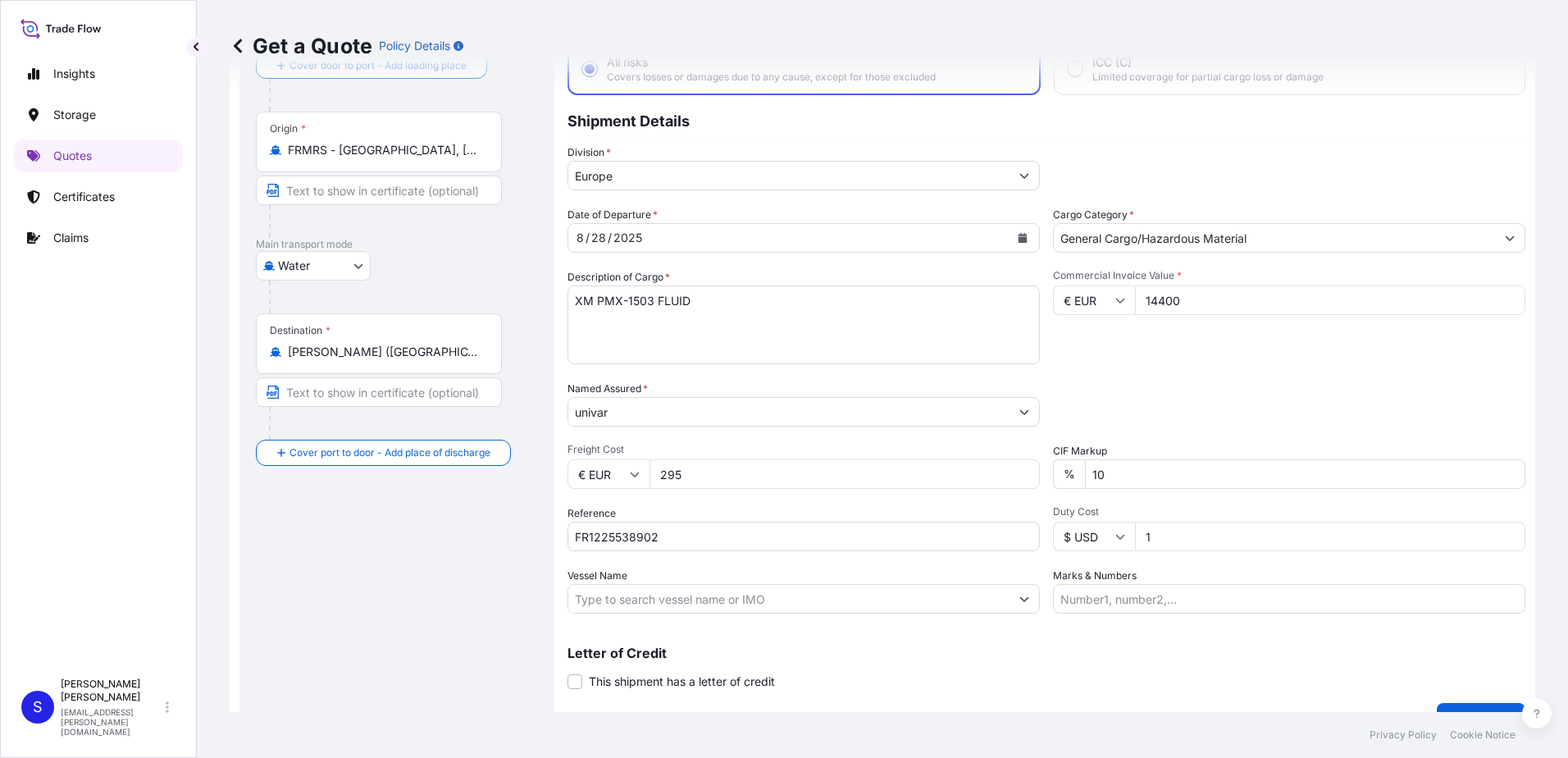
click at [1498, 533] on input "1" at bounding box center [1330, 536] width 390 height 30
click at [1490, 542] on input "Duty Cost" at bounding box center [1330, 536] width 390 height 30
click at [1212, 513] on span "Duty Cost" at bounding box center [1288, 512] width 472 height 13
click at [1212, 521] on input "Duty Cost" at bounding box center [1330, 536] width 390 height 30
click at [719, 592] on input "Vessel Name" at bounding box center [789, 599] width 441 height 30
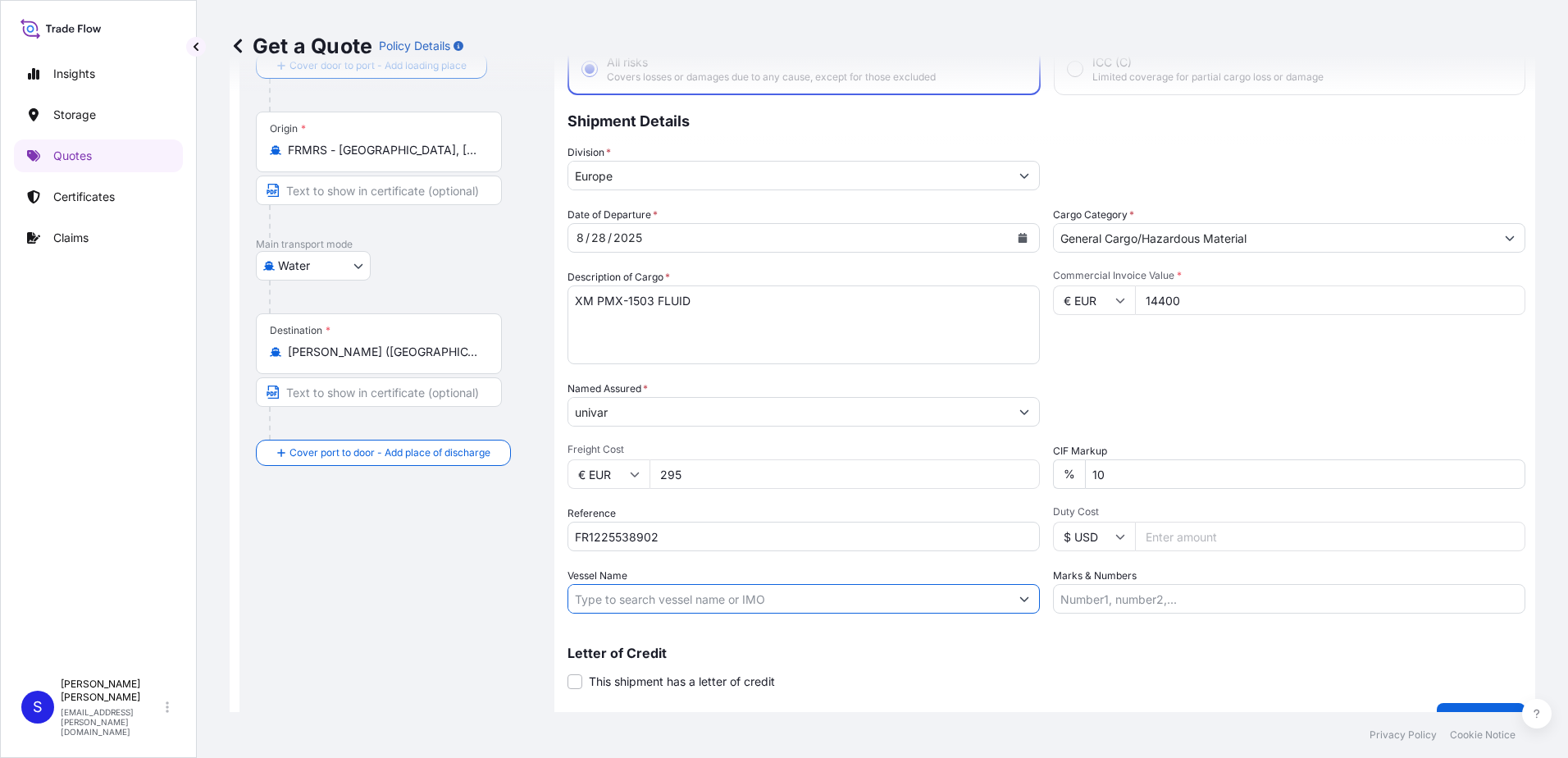
click at [774, 596] on input "Vessel Name" at bounding box center [789, 599] width 441 height 30
click at [630, 584] on div "Vessel Name" at bounding box center [803, 591] width 472 height 46
click at [627, 594] on input "Vessel Name" at bounding box center [789, 599] width 441 height 30
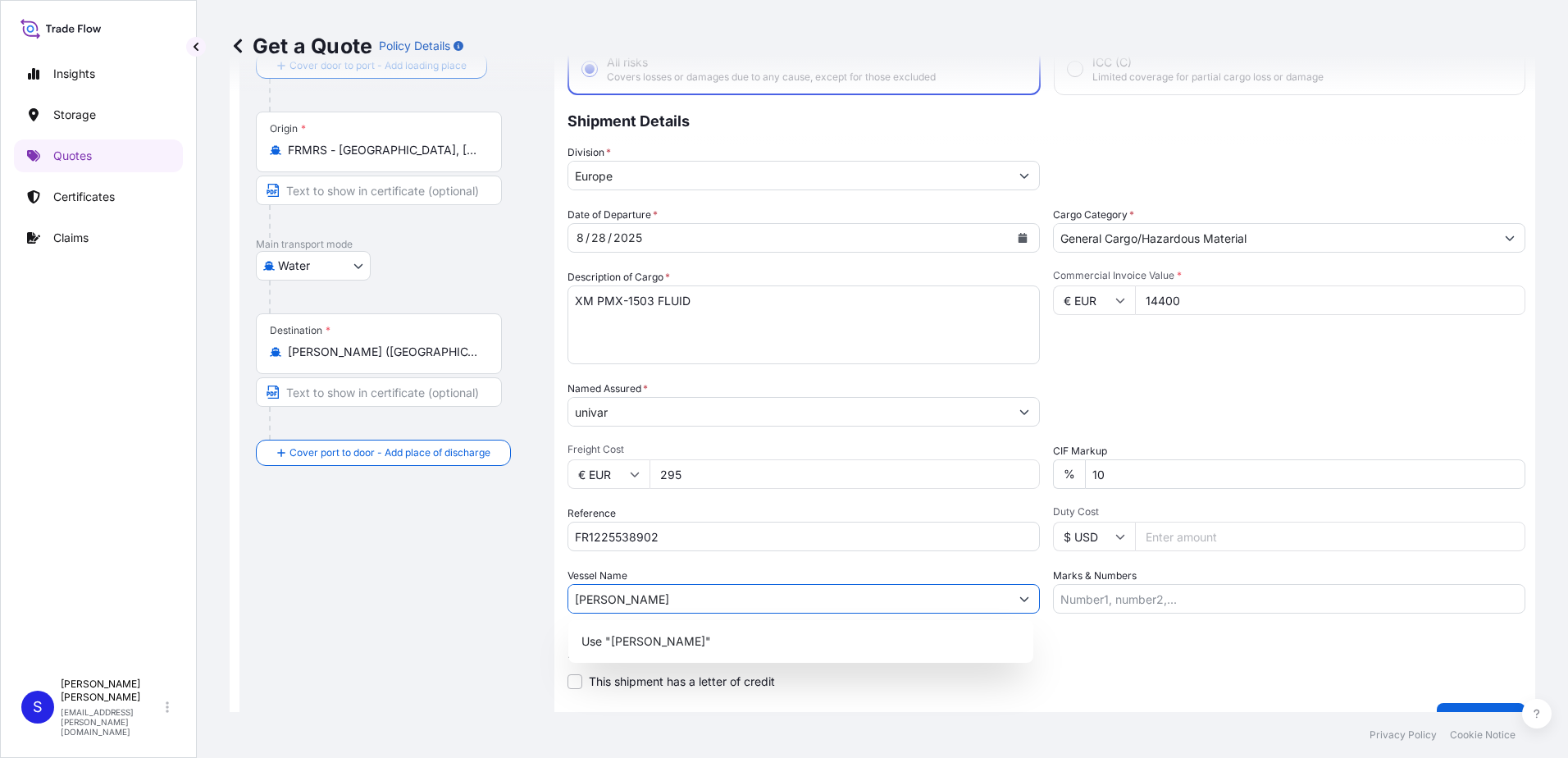
type input "JOANNA BROCHARD"
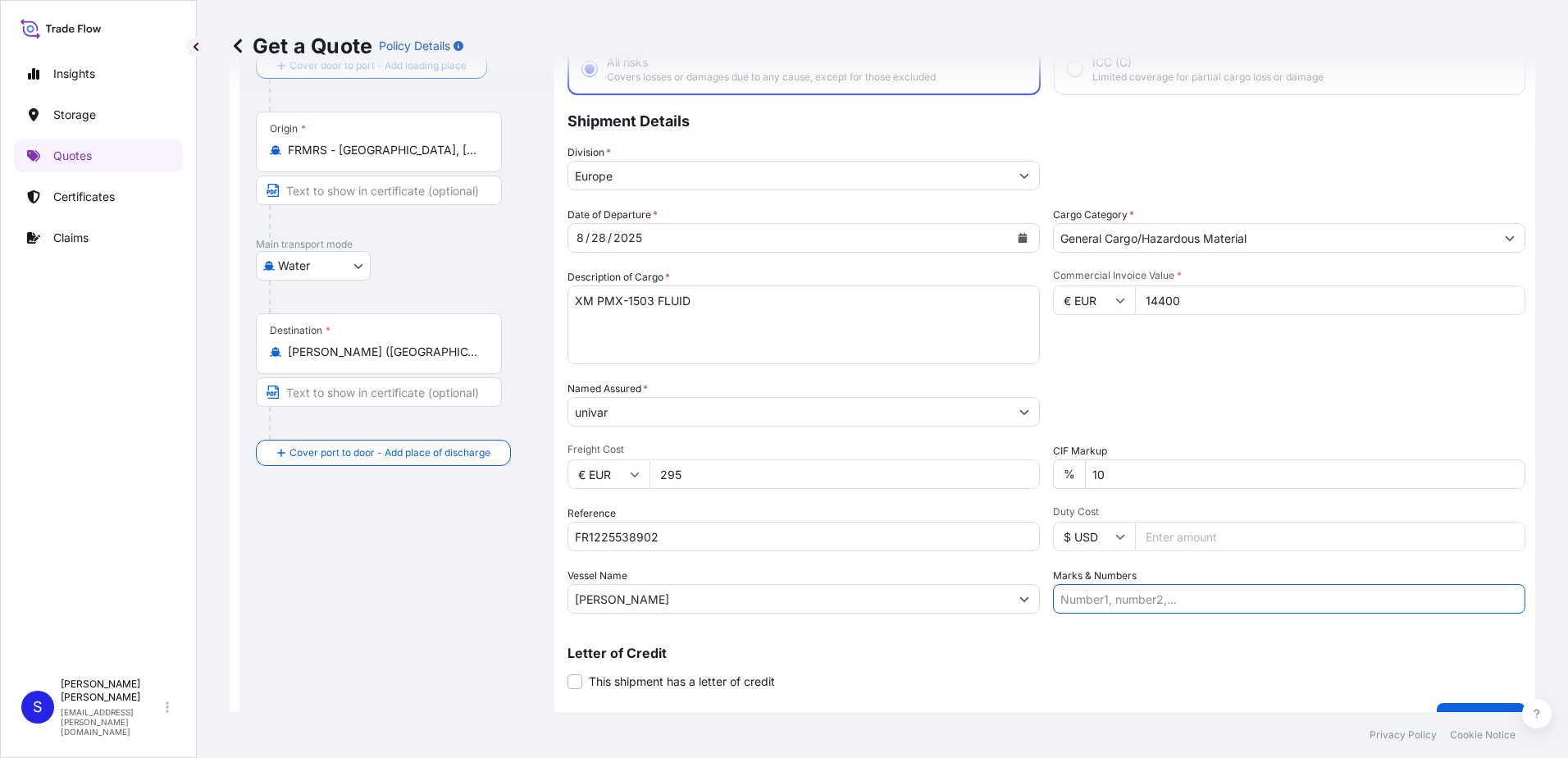
click at [1111, 603] on input "Marks & Numbers" at bounding box center [1288, 599] width 472 height 30
click at [996, 649] on p "Letter of Credit" at bounding box center [1046, 653] width 958 height 13
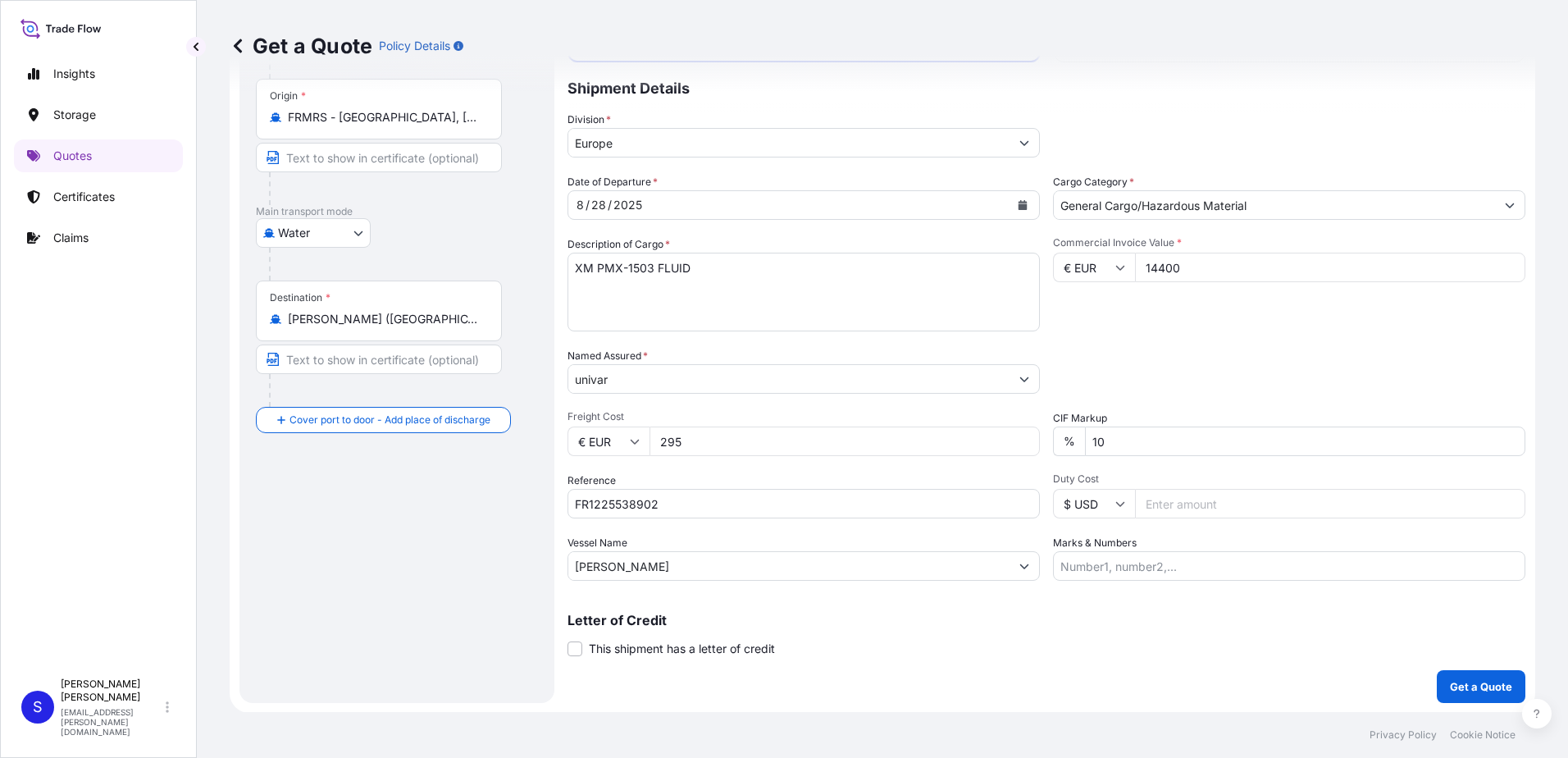
scroll to position [142, 0]
click at [1467, 674] on button "Get a Quote" at bounding box center [1480, 686] width 88 height 32
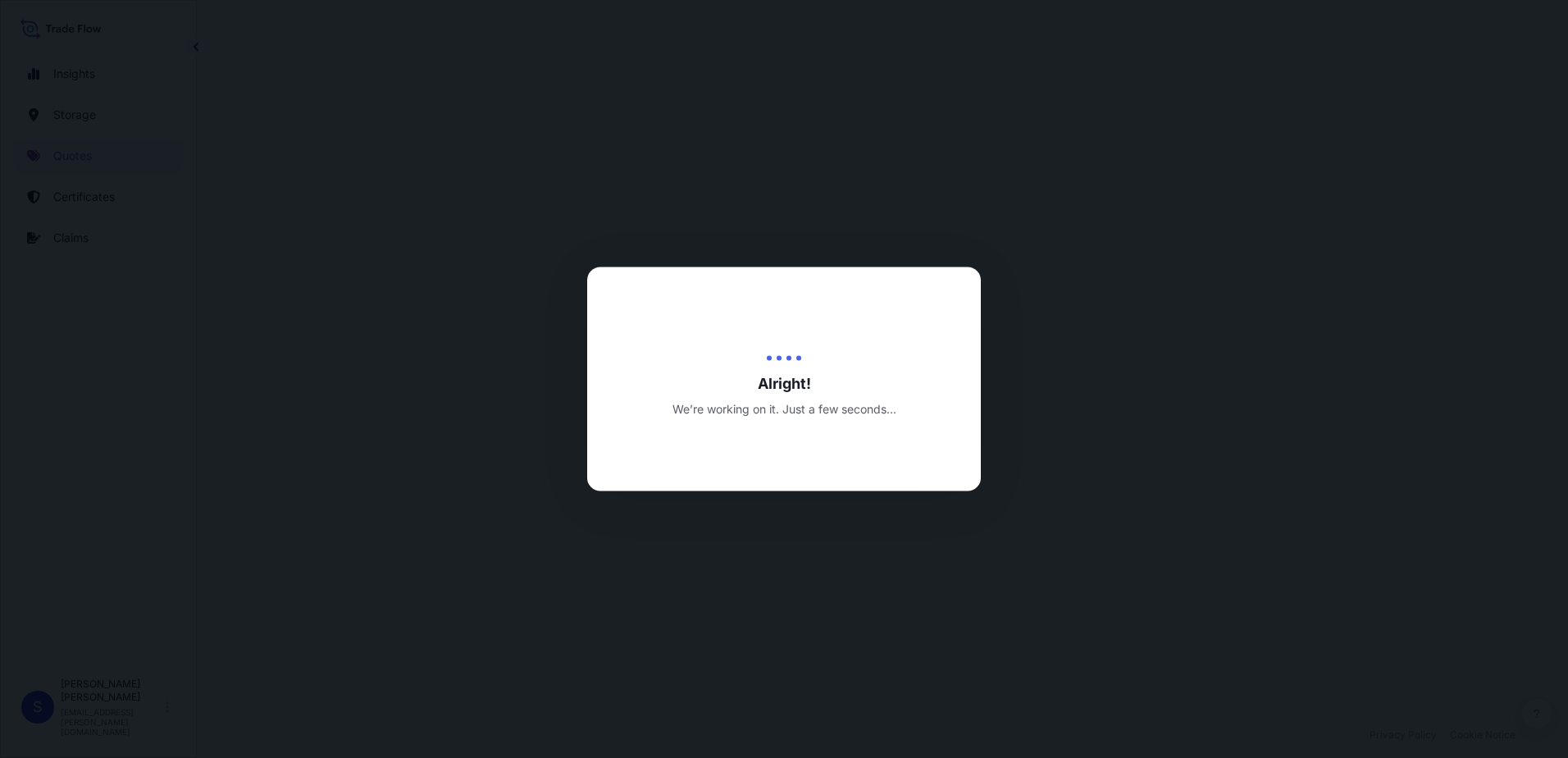
select select "Water"
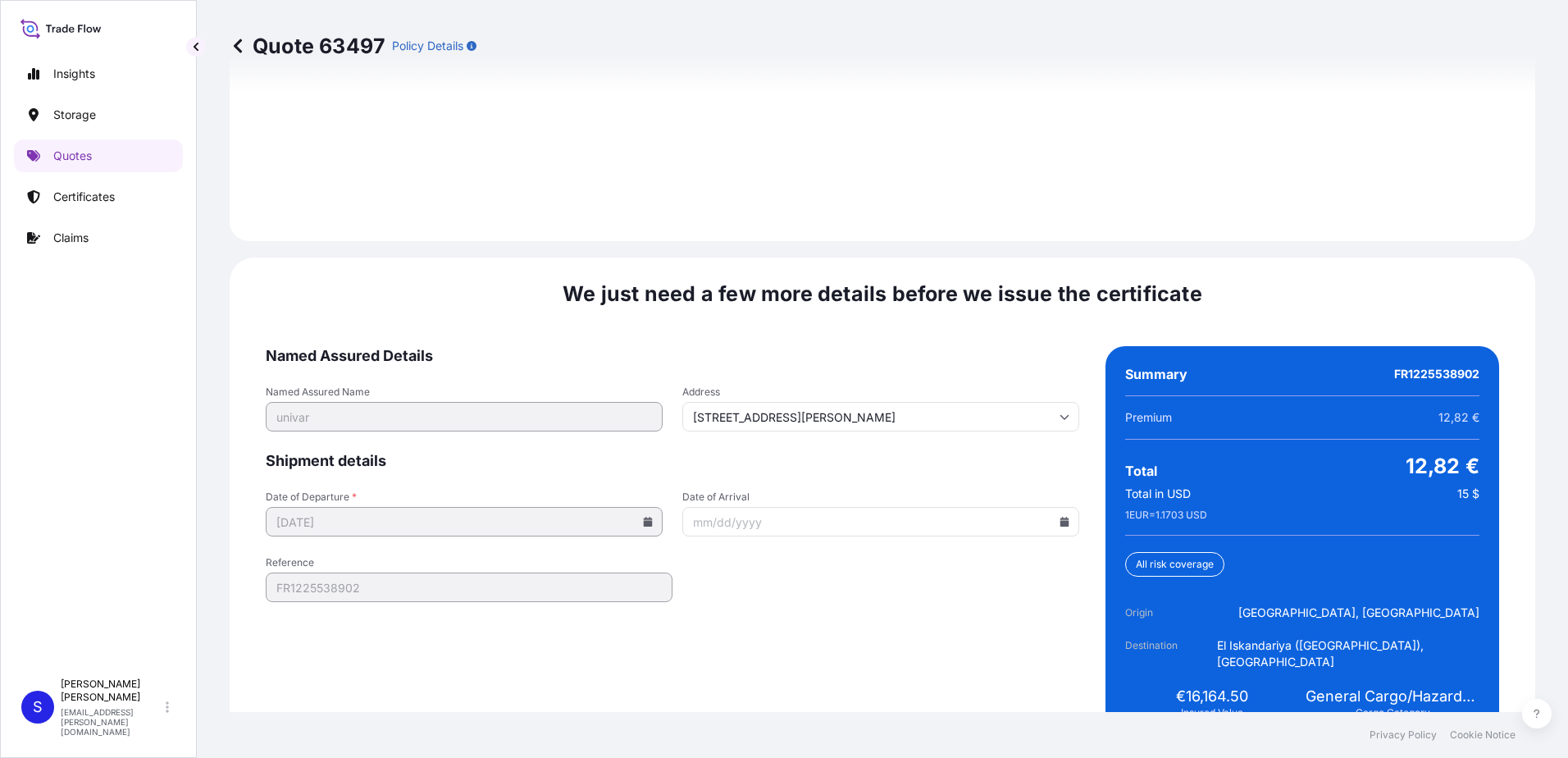
scroll to position [2387, 0]
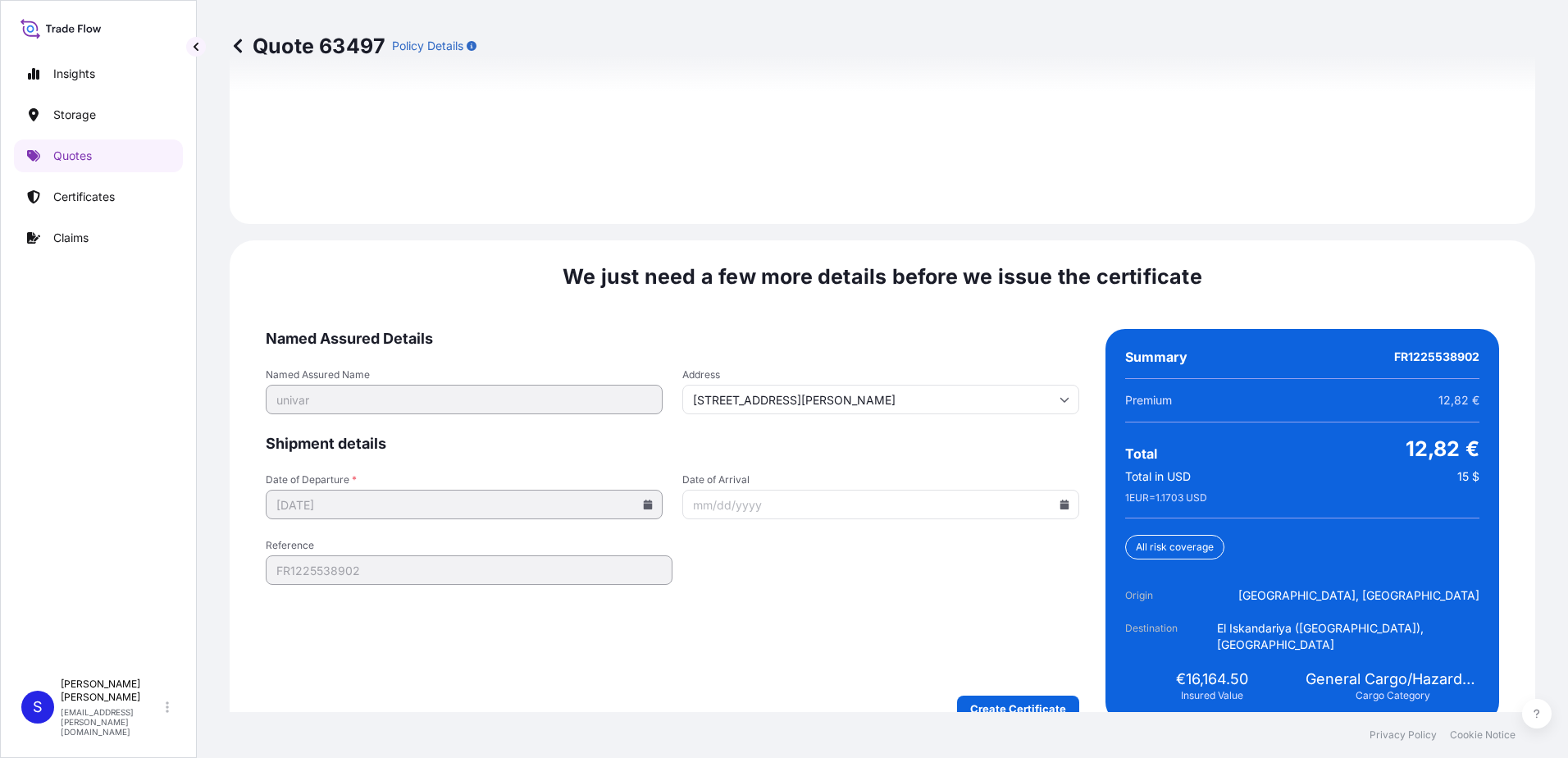
click at [1061, 493] on input "Date of Arrival" at bounding box center [881, 505] width 397 height 30
click at [1060, 499] on icon at bounding box center [1064, 504] width 9 height 10
click at [984, 212] on icon at bounding box center [986, 212] width 6 height 10
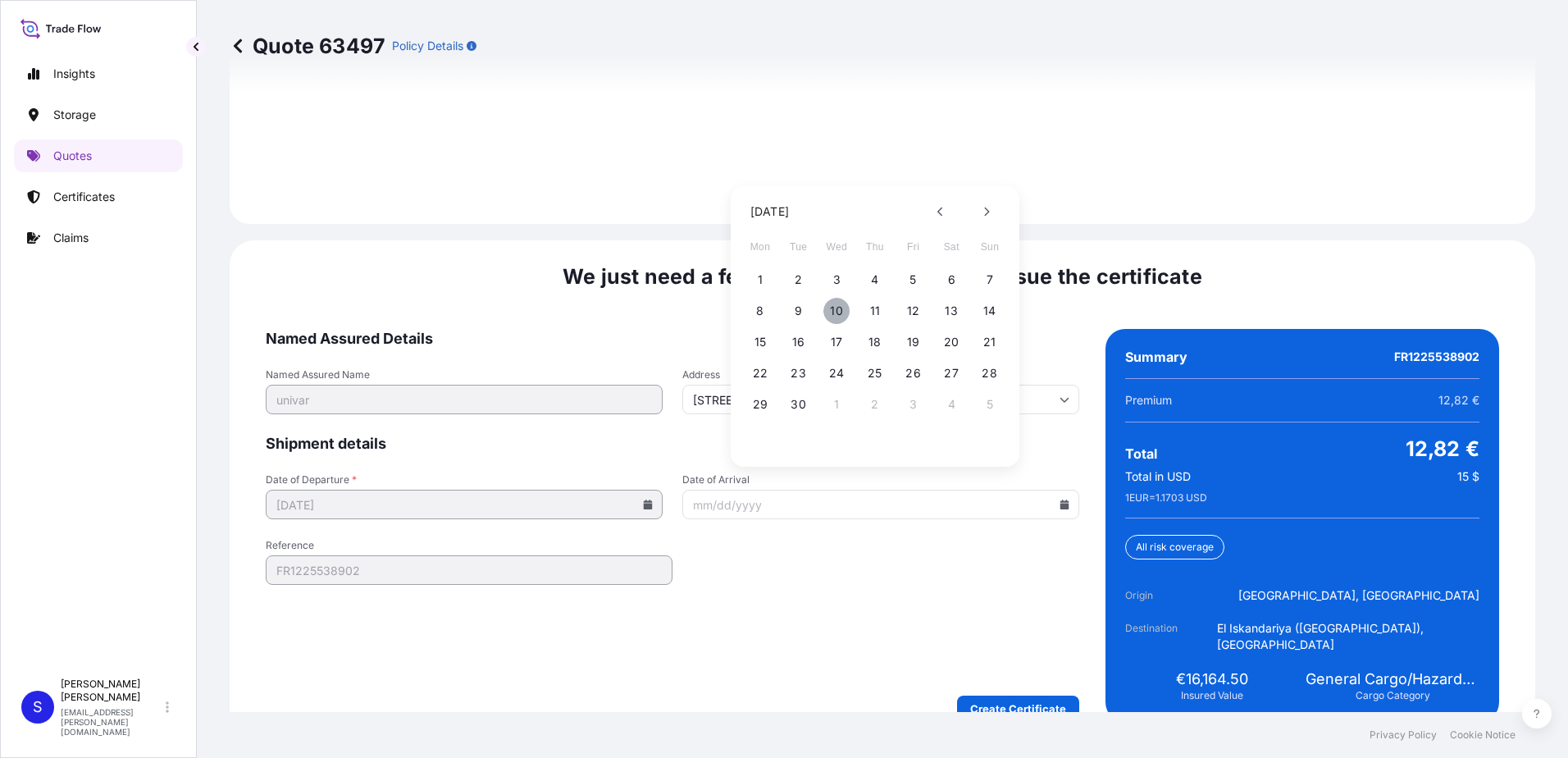
click at [839, 314] on button "10" at bounding box center [836, 311] width 26 height 26
type input "09/10/2025"
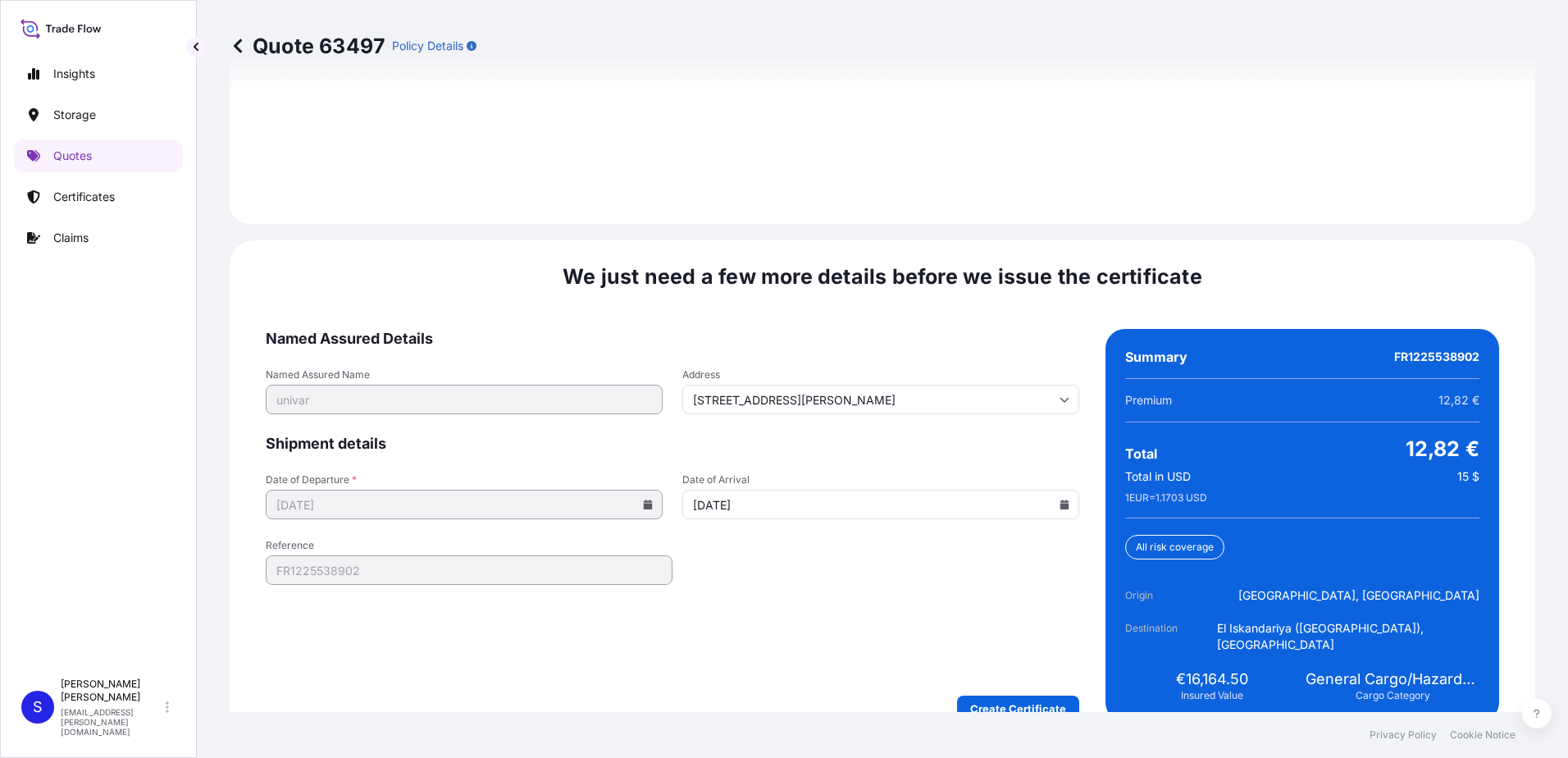
click at [868, 560] on form "Named Assured Details Named Assured Name univar Address 3 Rue Franklin, 93100 M…" at bounding box center [671, 526] width 813 height 393
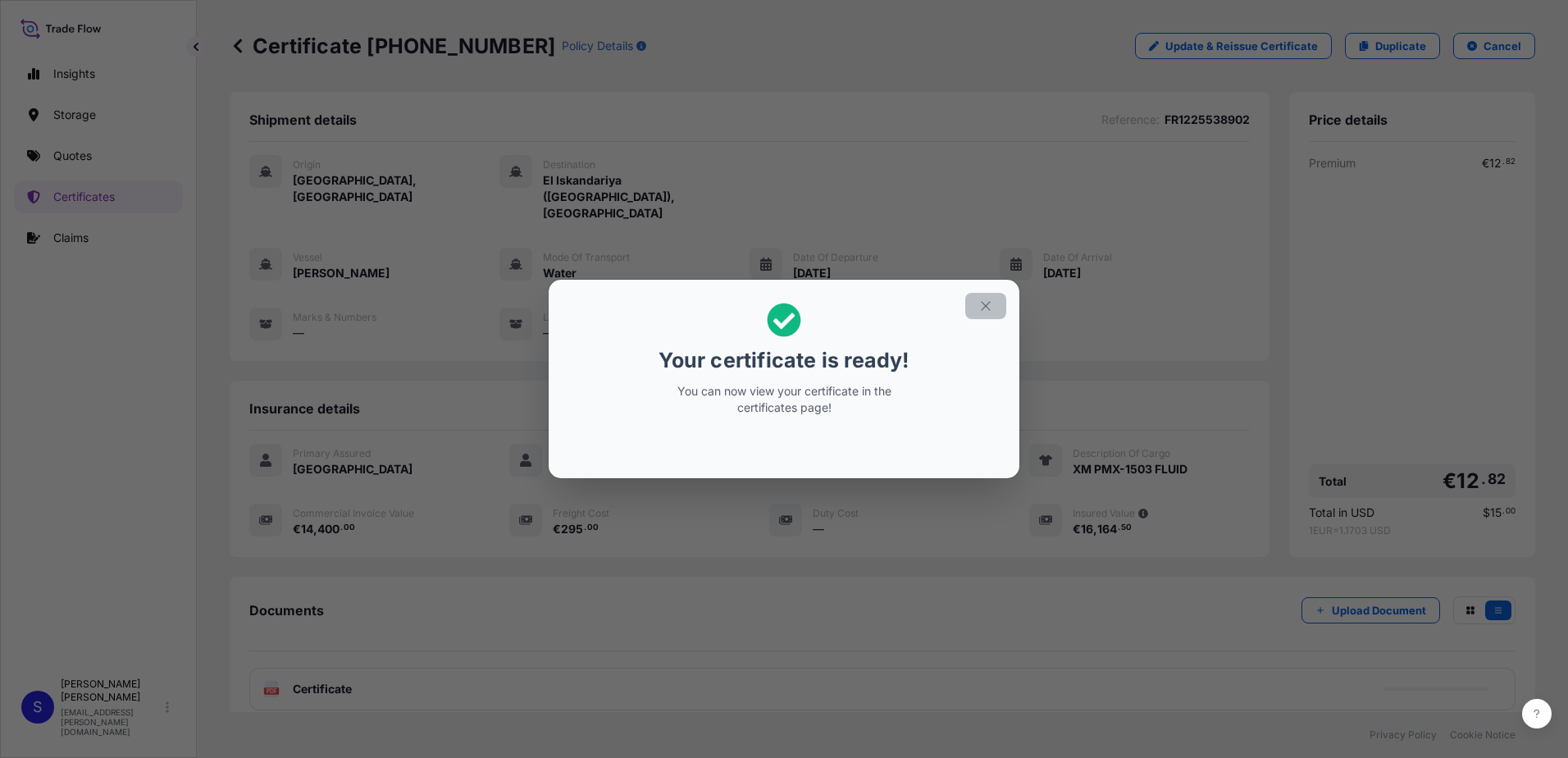
click at [979, 301] on icon "button" at bounding box center [986, 306] width 15 height 15
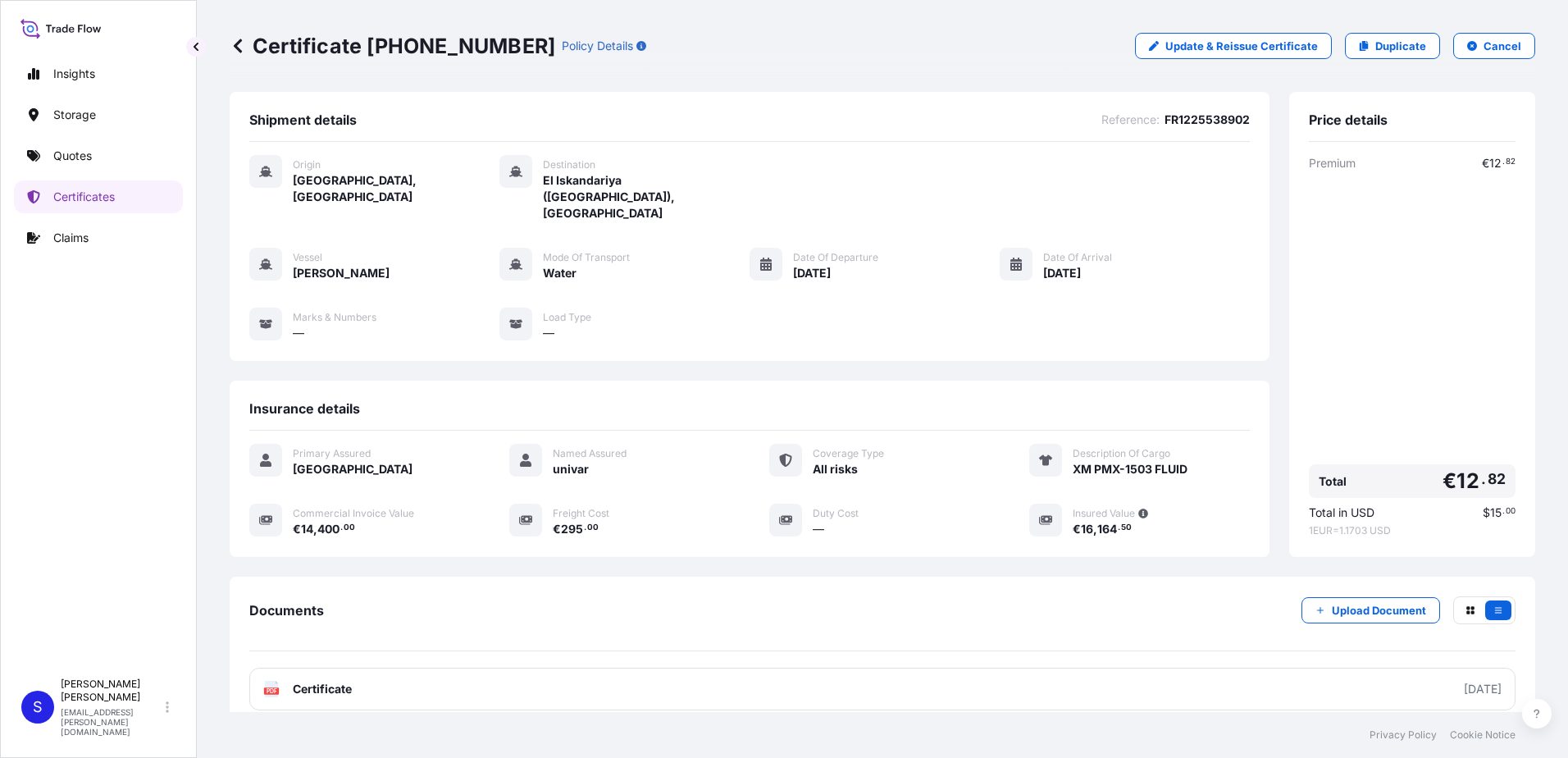
click at [1424, 634] on div "Documents Upload Document PDF Certificate 2025-08-18" at bounding box center [882, 653] width 1266 height 114
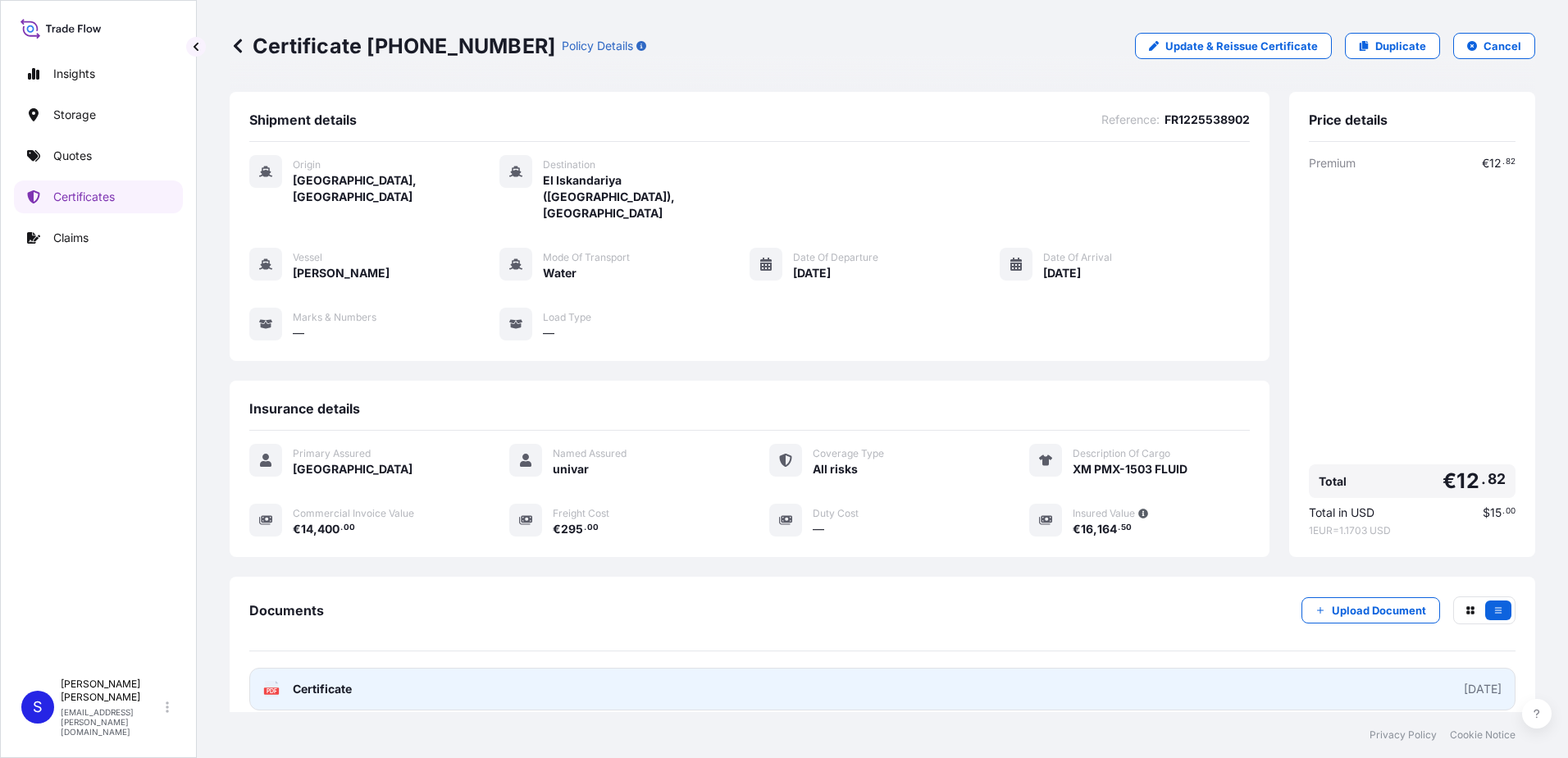
click at [1409, 668] on link "PDF Certificate 2025-08-18" at bounding box center [882, 689] width 1266 height 43
